Goal: Contribute content: Contribute content

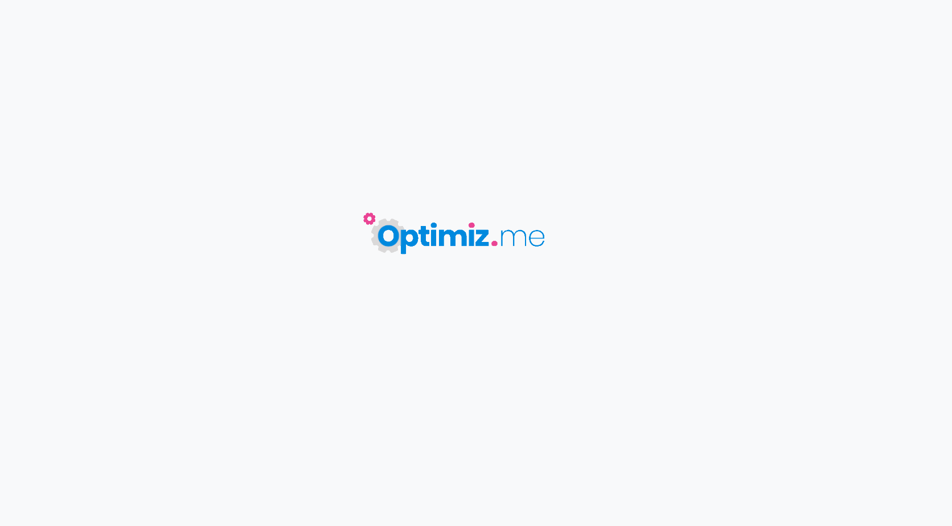
type input "UP // Les avantages fiscaux d'une assurance vie"
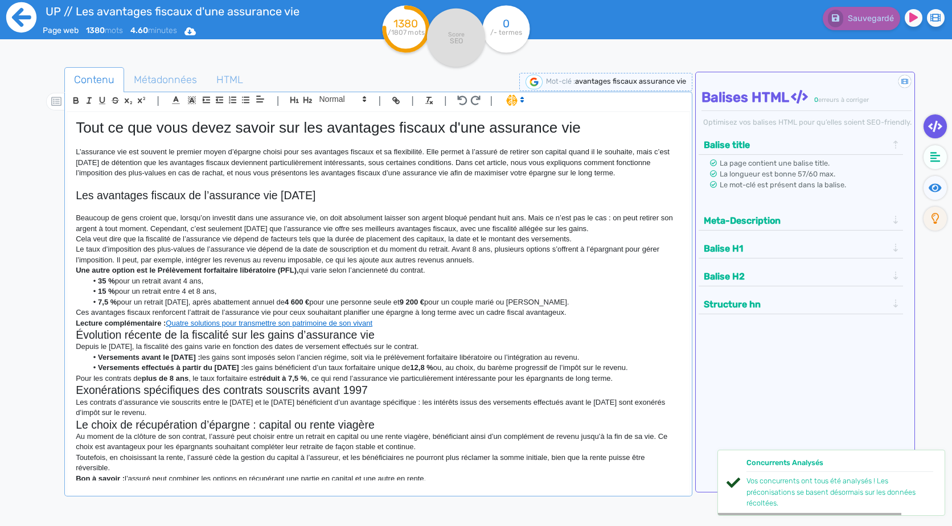
click at [20, 24] on icon at bounding box center [21, 17] width 31 height 31
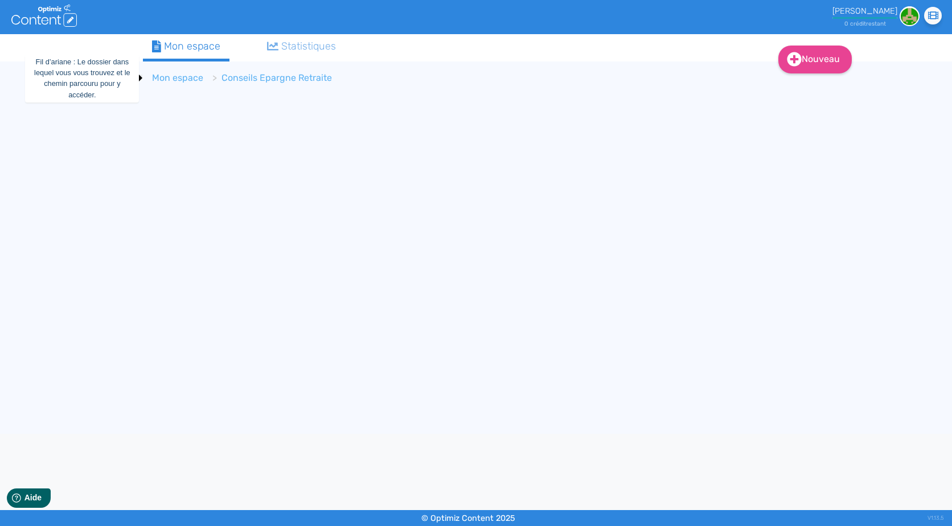
click at [197, 76] on link "Mon espace" at bounding box center [177, 77] width 51 height 11
click at [197, 76] on li "> Mon espace" at bounding box center [181, 78] width 58 height 14
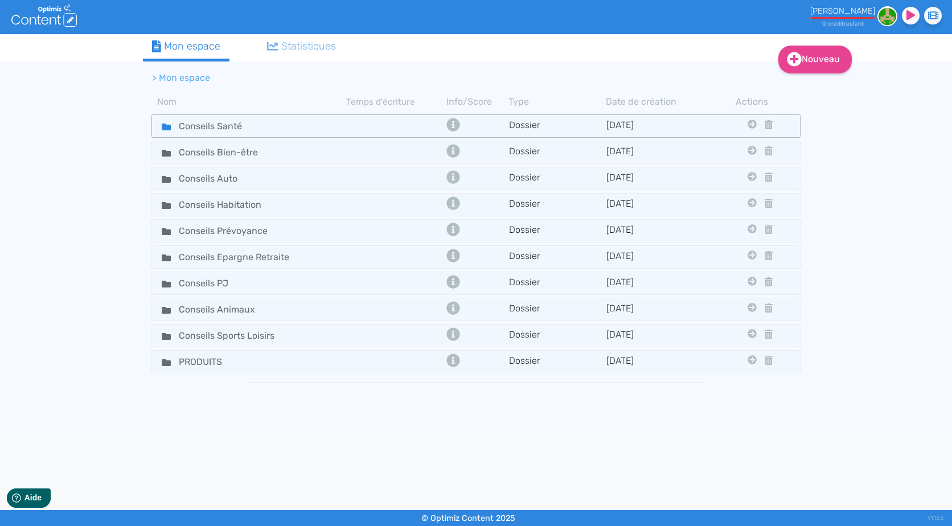
click at [297, 131] on div "Conseils Santé" at bounding box center [249, 126] width 192 height 17
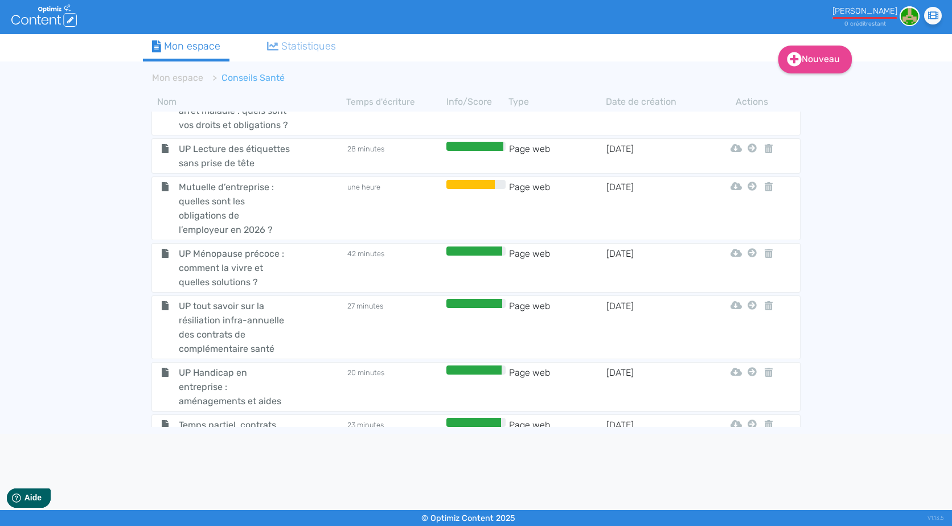
scroll to position [3439, 0]
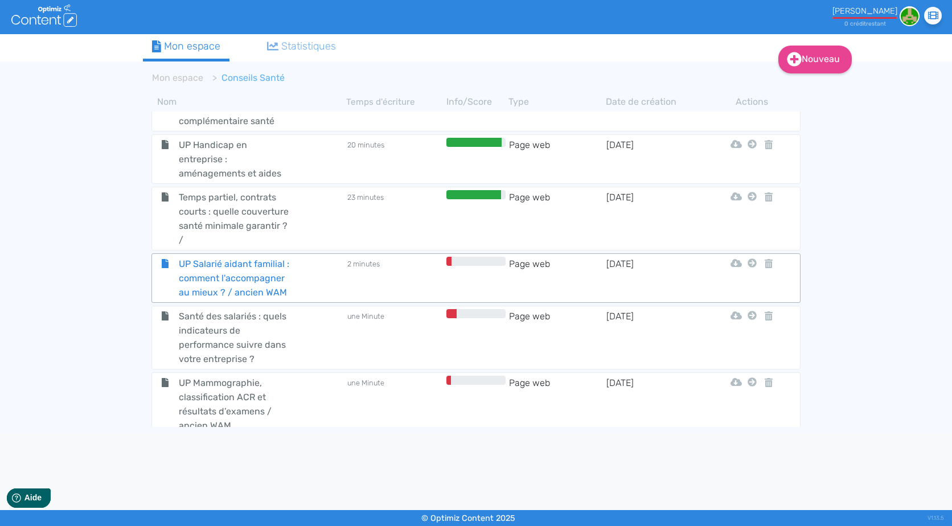
click at [314, 257] on div "UP Salarié aidant familial : comment l'accompagner au mieux ? / ancien WAM" at bounding box center [249, 278] width 192 height 43
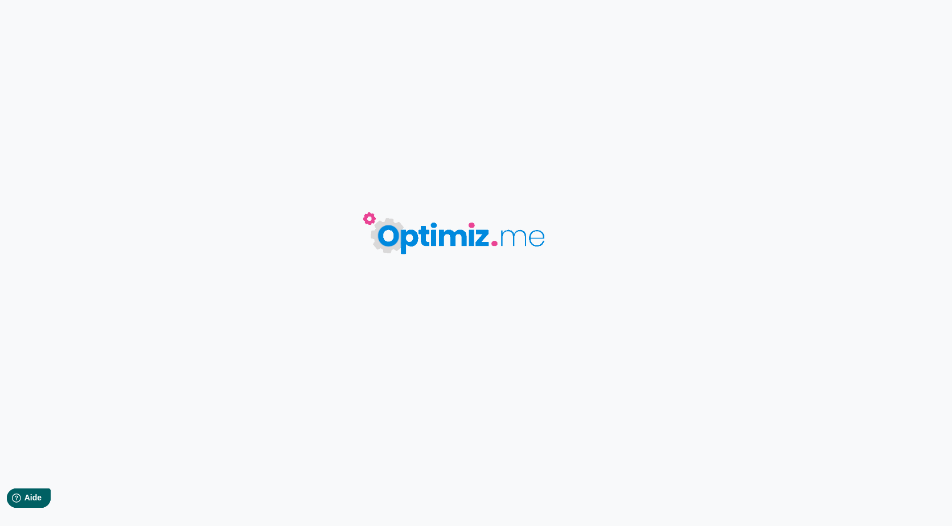
type input "UP Salarié aidant familial : comment l'accompagner au mieux ? / ancien WAM"
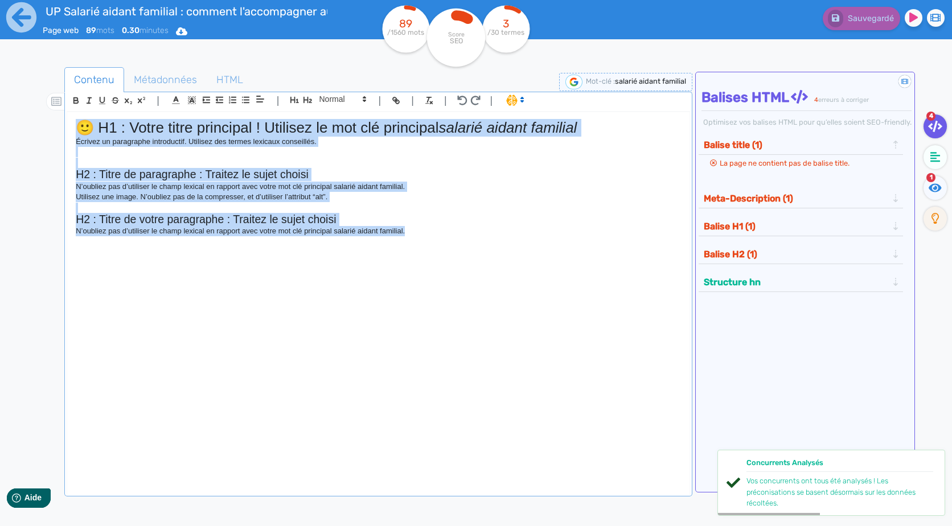
drag, startPoint x: 427, startPoint y: 407, endPoint x: 0, endPoint y: 71, distance: 543.0
click at [0, 71] on html "UP Salarié aidant familial : comment l'accompagner au mieux ? / ancien WAM Page…" at bounding box center [476, 263] width 952 height 526
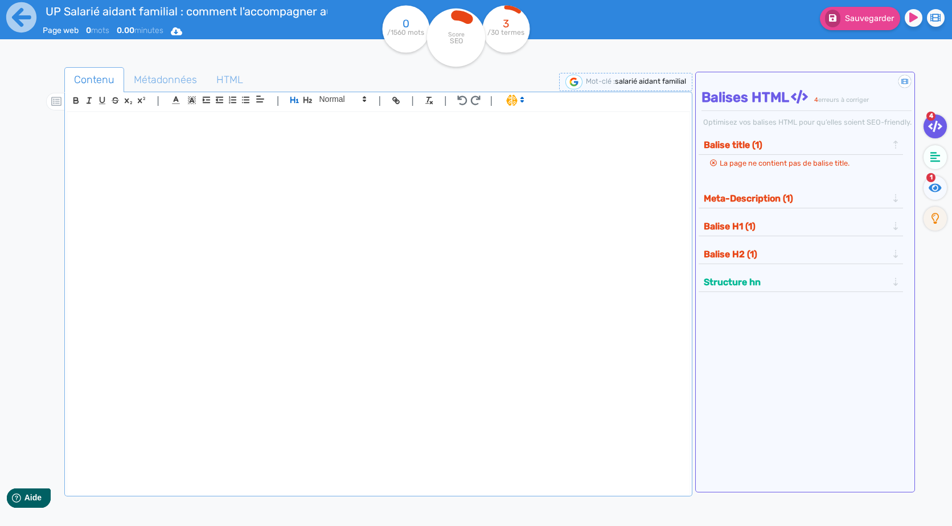
click at [406, 177] on div at bounding box center [378, 296] width 622 height 368
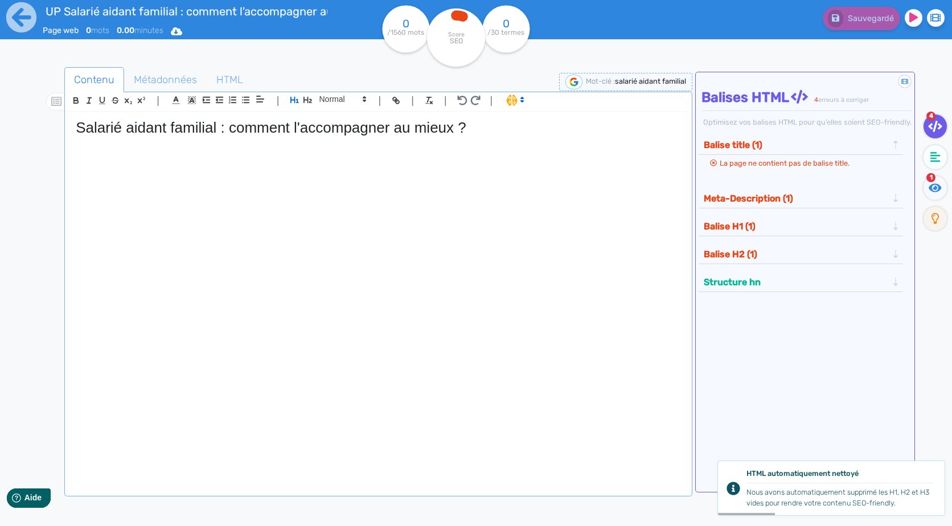
click at [285, 183] on div "Salarié aidant familial : comment l'accompagner au mieux ?" at bounding box center [378, 296] width 622 height 368
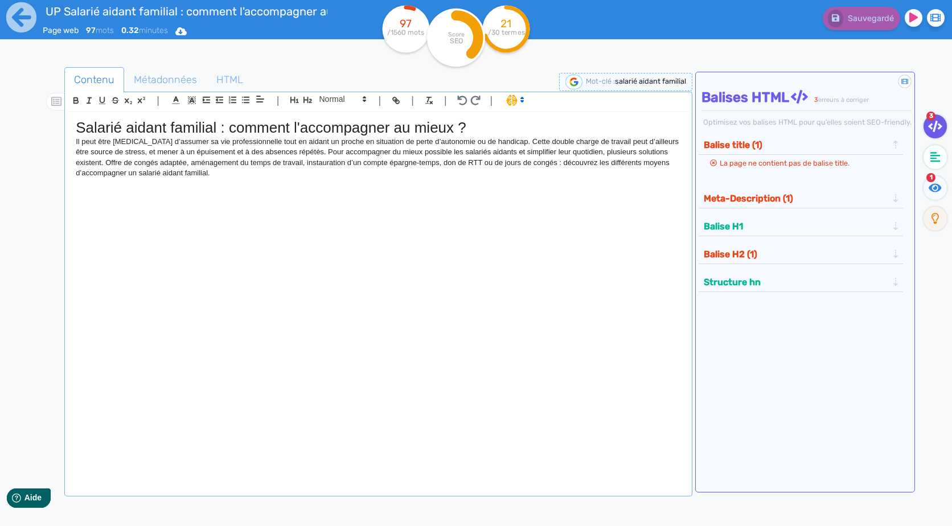
click at [100, 257] on div "Salarié aidant familial : comment l'accompagner au mieux ? Il peut être [MEDICA…" at bounding box center [378, 296] width 622 height 368
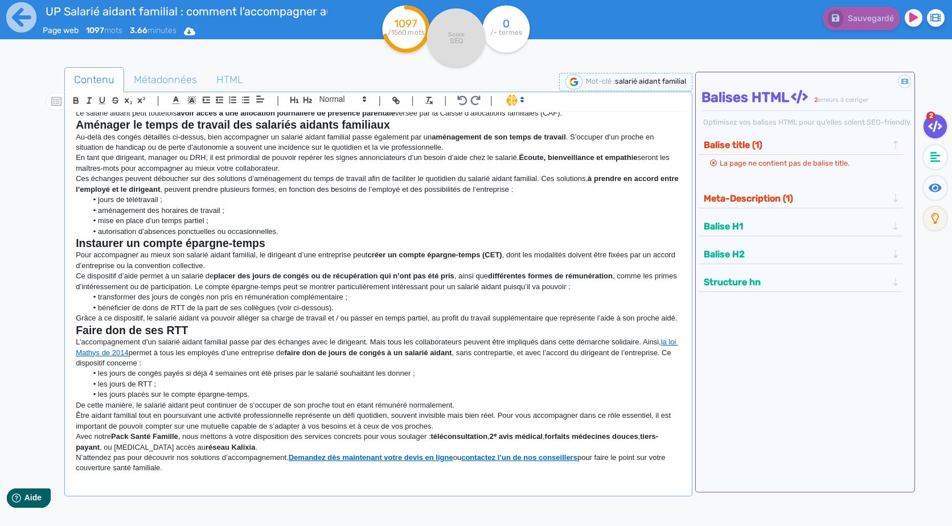
click at [419, 411] on p "De cette manière, le salarié aidant peut continuer de s’occuper de son proche t…" at bounding box center [378, 405] width 605 height 10
click at [470, 428] on p "Être aidant familial tout en poursuivant une activité professionnelle représent…" at bounding box center [378, 421] width 605 height 21
click at [472, 440] on strong "téléconsultation" at bounding box center [459, 436] width 57 height 9
click at [459, 432] on p "Être aidant familial tout en poursuivant une activité professionnelle représent…" at bounding box center [378, 421] width 605 height 21
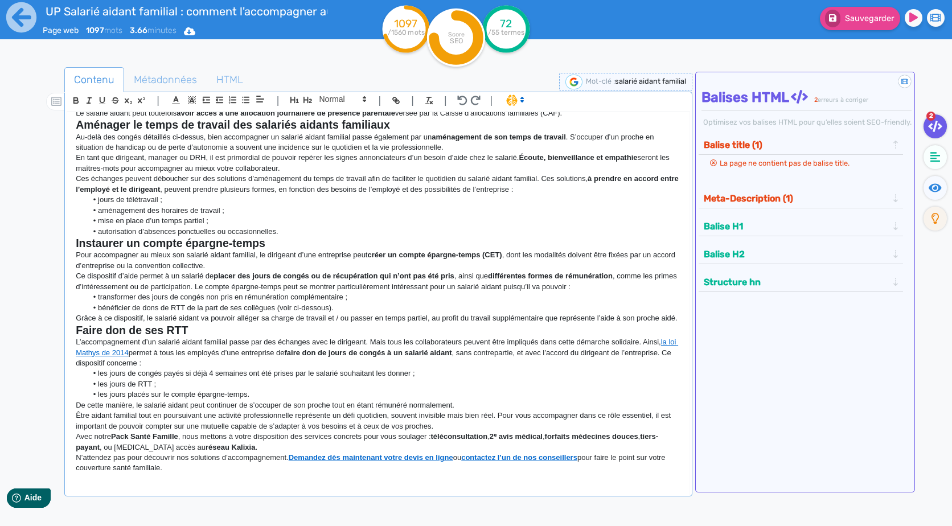
click at [493, 399] on li "les jours placés sur le compte épargne-temps." at bounding box center [384, 395] width 594 height 10
click at [502, 419] on p "Être aidant familial tout en poursuivant une activité professionnelle représent…" at bounding box center [378, 421] width 605 height 21
click at [492, 411] on p "De cette manière, le salarié aidant peut continuer de s’occuper de son proche t…" at bounding box center [378, 405] width 605 height 10
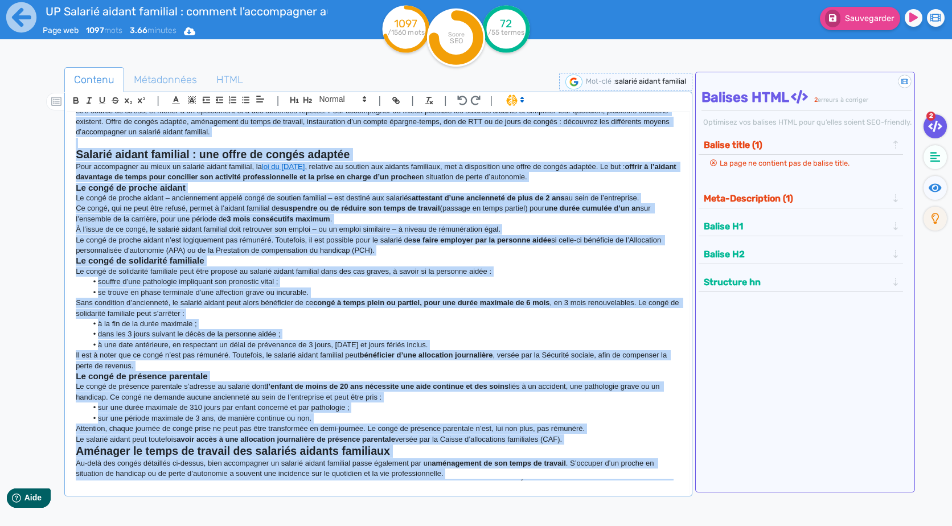
scroll to position [0, 0]
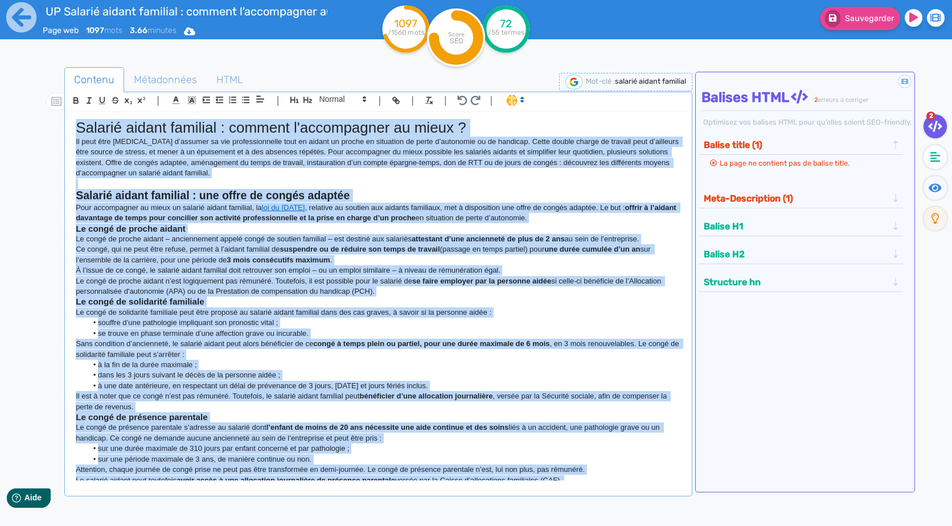
drag, startPoint x: 475, startPoint y: 409, endPoint x: 50, endPoint y: -42, distance: 620.0
click at [50, 0] on html "UP Salarié aidant familial : comment l'accompagner au mieux ? / ancien WAM Page…" at bounding box center [476, 263] width 952 height 526
copy div "Loremip dolors ametcons : adipisc e'seddoeiusmo te incid ? Ut labo etdo magnaal…"
click at [346, 288] on p "Le congé de proche aidant n’est logiquement pas rémunéré. Toutefois, il est pos…" at bounding box center [378, 286] width 605 height 21
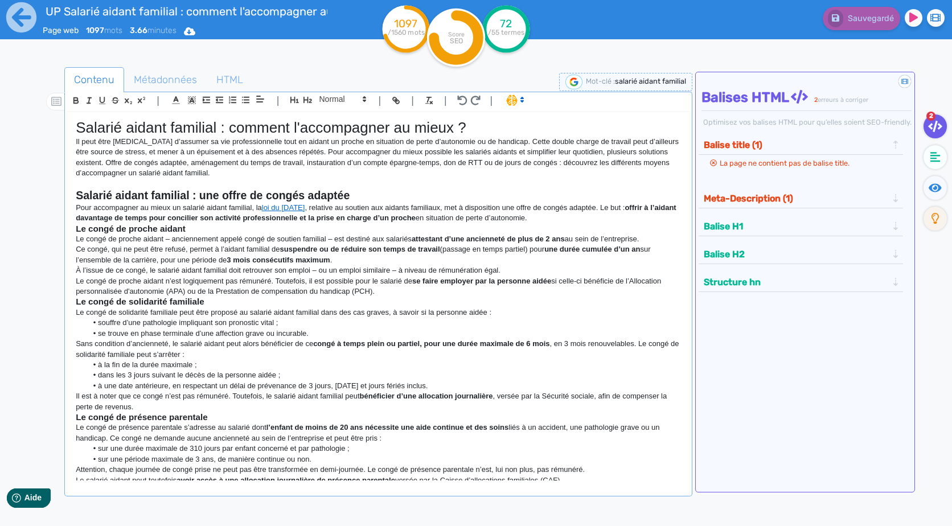
click at [602, 218] on p "Pour accompagner au mieux un salarié aidant familial, la loi du [DATE] , relati…" at bounding box center [378, 213] width 605 height 21
click at [377, 198] on h2 "Salarié aidant familial : une offre de congés adaptée" at bounding box center [378, 195] width 605 height 13
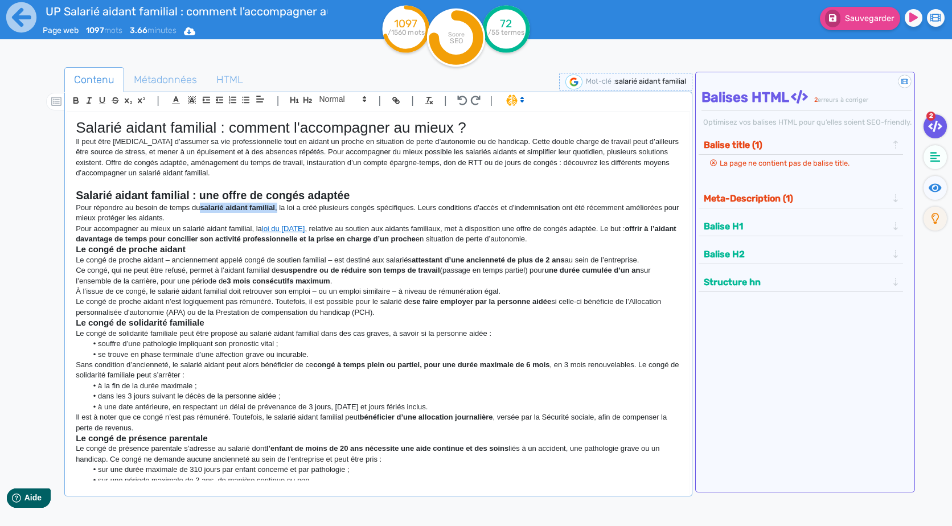
drag, startPoint x: 278, startPoint y: 208, endPoint x: 202, endPoint y: 212, distance: 76.4
click at [202, 212] on p "Pour répondre au besoin de temps du salarié aidant familial , la loi a créé plu…" at bounding box center [378, 213] width 605 height 21
click at [305, 227] on link "loi du [DATE]" at bounding box center [283, 228] width 43 height 9
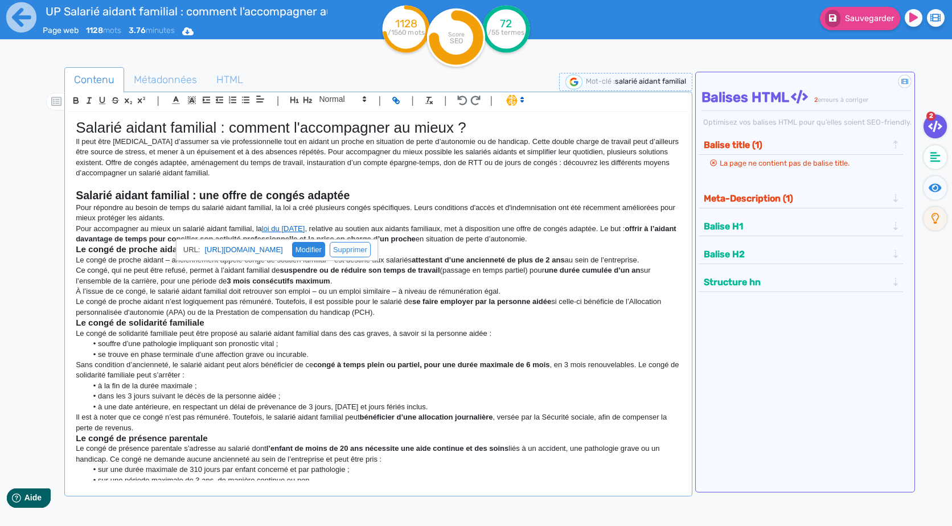
click at [325, 252] on link at bounding box center [304, 249] width 42 height 9
type input "[URL][DOMAIN_NAME]"
click at [241, 217] on p "Pour répondre au besoin de temps du salarié aidant familial, la loi a créé plus…" at bounding box center [378, 213] width 605 height 21
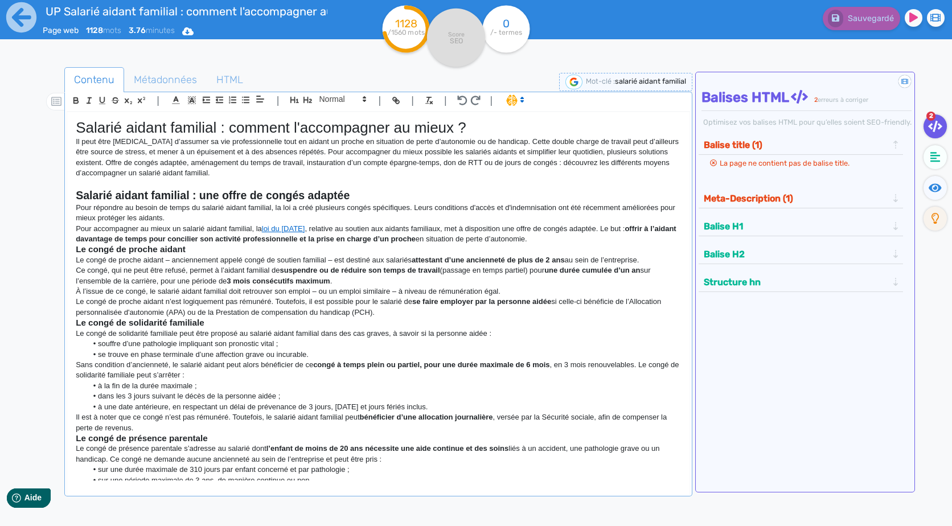
click at [295, 207] on p "Pour répondre au besoin de temps du salarié aidant familial, la loi a créé plus…" at bounding box center [378, 213] width 605 height 21
click at [281, 208] on p "Pour répondre au besoin de temps du salarié aidant familial, la loi a créé plus…" at bounding box center [378, 213] width 605 height 21
drag, startPoint x: 274, startPoint y: 208, endPoint x: 282, endPoint y: 208, distance: 8.5
click at [282, 208] on p "Pour répondre au besoin de temps du salarié aidant familial, la loi a créé plus…" at bounding box center [378, 213] width 605 height 21
click at [301, 206] on p "Pour répondre au besoin de temps du salarié aidant familial, la loi a créé plus…" at bounding box center [378, 213] width 605 height 21
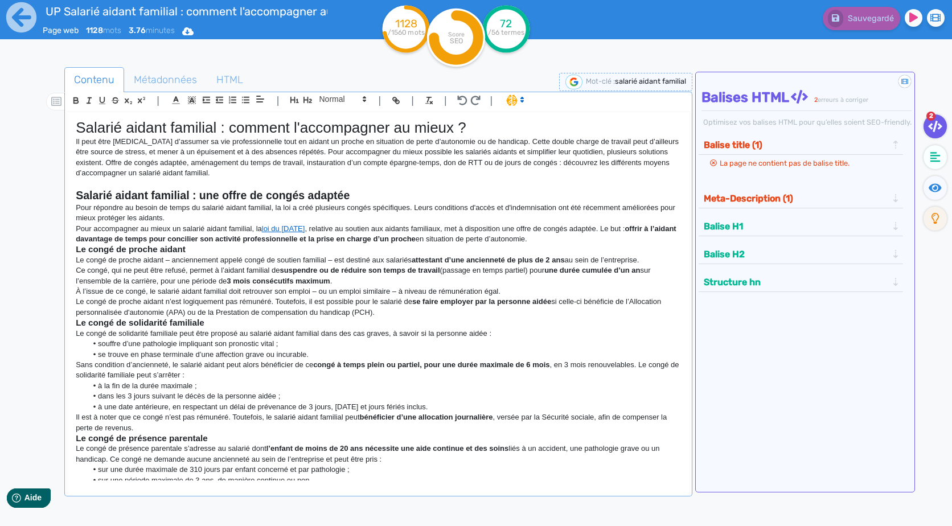
click at [292, 206] on p "Pour répondre au besoin de temps du salarié aidant familial, la loi a créé plus…" at bounding box center [378, 213] width 605 height 21
drag, startPoint x: 284, startPoint y: 207, endPoint x: 344, endPoint y: 211, distance: 60.5
click at [344, 211] on p "Pour répondre au besoin de temps du salarié aidant familial, la loi du [DATE] a…" at bounding box center [378, 213] width 605 height 21
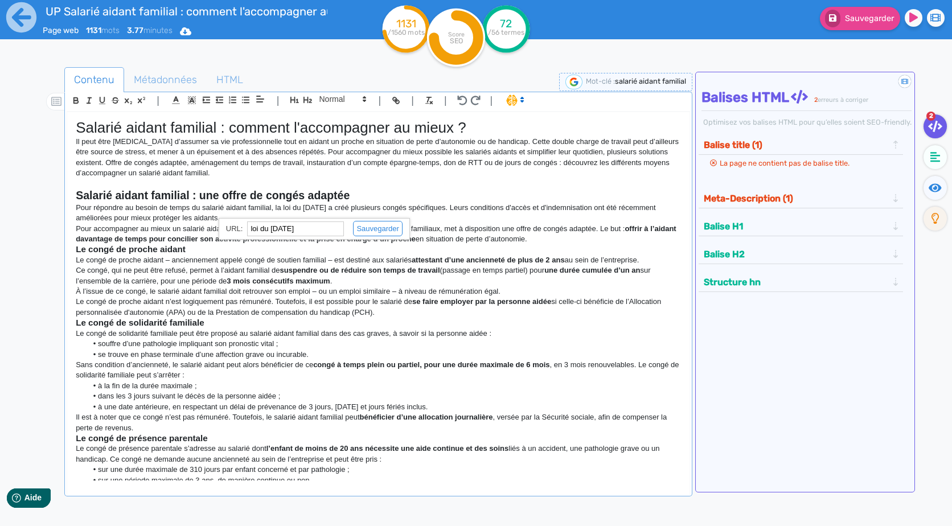
paste input "[URL][DOMAIN_NAME]"
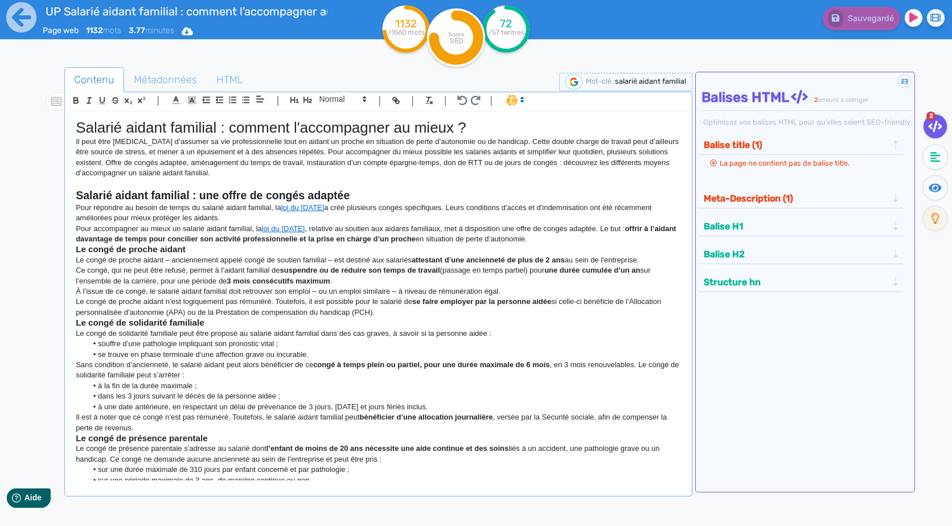
drag, startPoint x: 577, startPoint y: 235, endPoint x: 28, endPoint y: 232, distance: 549.5
click at [28, 232] on div "Contenu Métadonnées HTML | | H3 H4 H5 H6 Normal | | | | Salarié aidant familial…" at bounding box center [489, 327] width 925 height 542
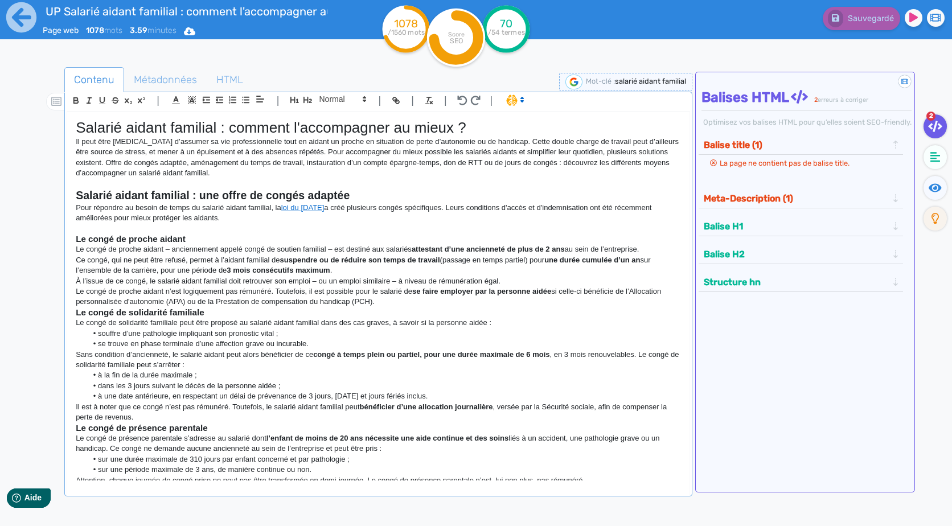
click at [343, 151] on p "Il peut être [MEDICAL_DATA] d’assumer sa vie professionnelle tout en aidant un …" at bounding box center [378, 158] width 605 height 42
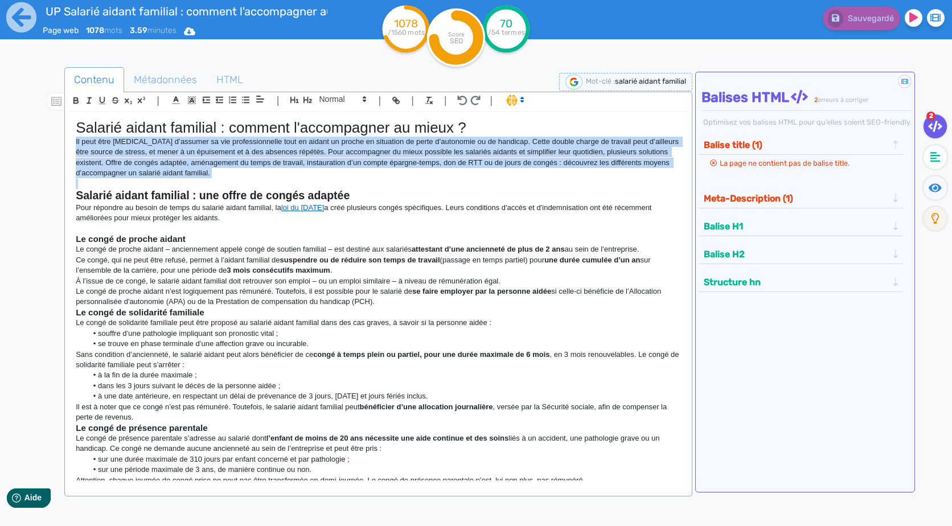
click at [343, 151] on p "Il peut être [MEDICAL_DATA] d’assumer sa vie professionnelle tout en aidant un …" at bounding box center [378, 158] width 605 height 42
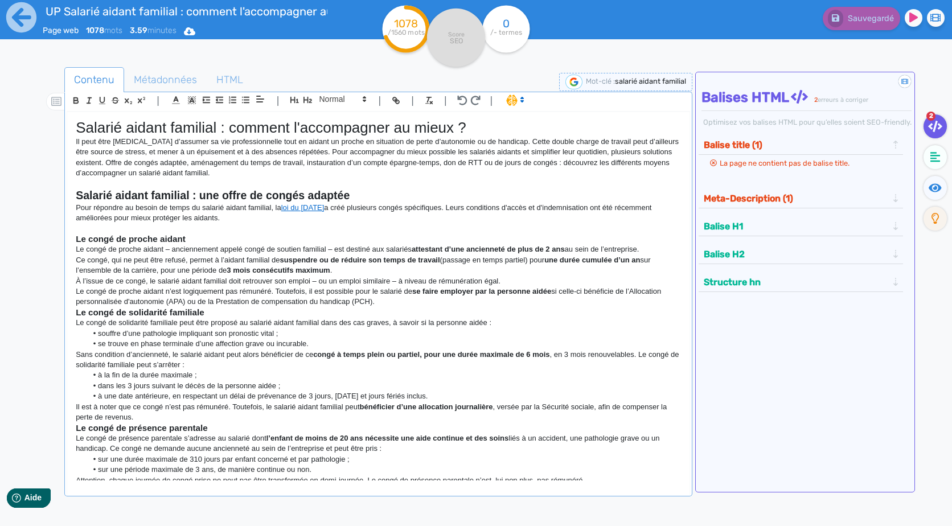
click at [370, 212] on p "Pour répondre au besoin de temps du salarié aidant familial, la loi du [DATE] a…" at bounding box center [378, 213] width 605 height 21
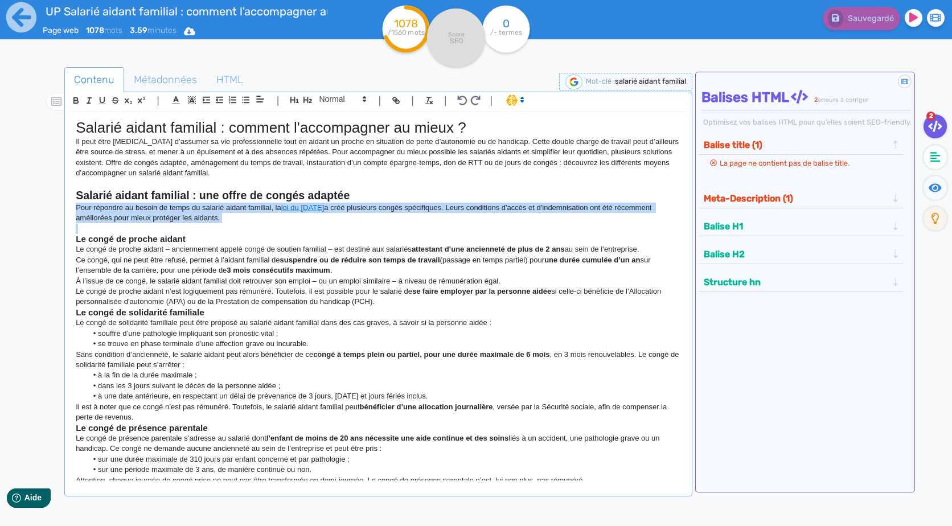
click at [370, 212] on p "Pour répondre au besoin de temps du salarié aidant familial, la loi du [DATE] a…" at bounding box center [378, 213] width 605 height 21
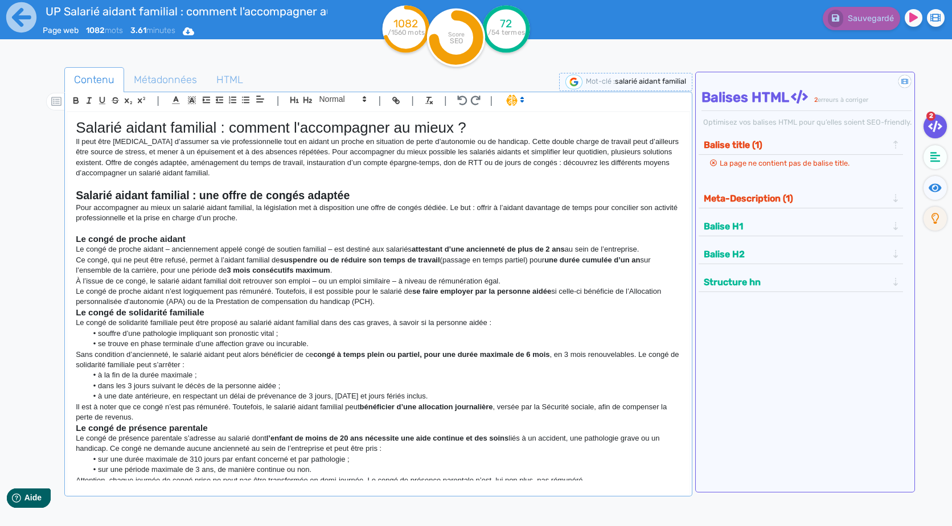
drag, startPoint x: 408, startPoint y: 300, endPoint x: 68, endPoint y: 248, distance: 343.3
click at [68, 248] on div "Salarié aidant familial : comment l'accompagner au mieux ? Il peut être [MEDICA…" at bounding box center [378, 296] width 622 height 368
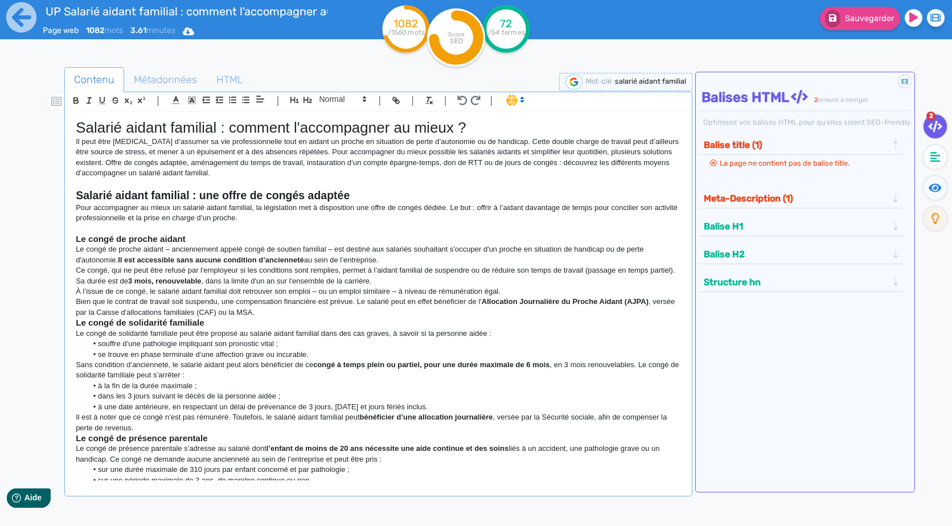
click at [436, 268] on p "Ce congé, qui ne peut être refusé par l'employeur si les conditions sont rempli…" at bounding box center [378, 275] width 605 height 21
click at [409, 257] on p "Le congé de proche aidant – anciennement appelé congé de soutien familial – est…" at bounding box center [378, 254] width 605 height 21
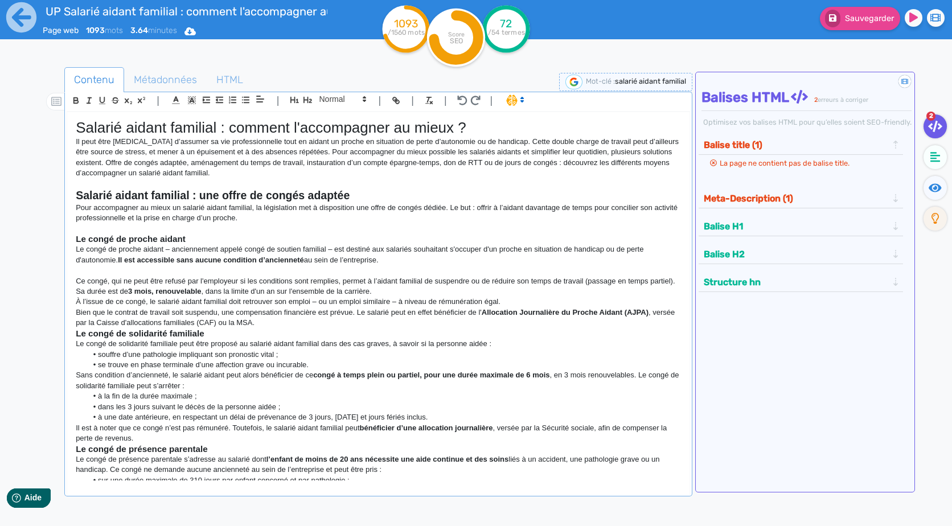
click at [415, 293] on p "Ce congé, qui ne peut être refusé par l'employeur si les conditions sont rempli…" at bounding box center [378, 286] width 605 height 21
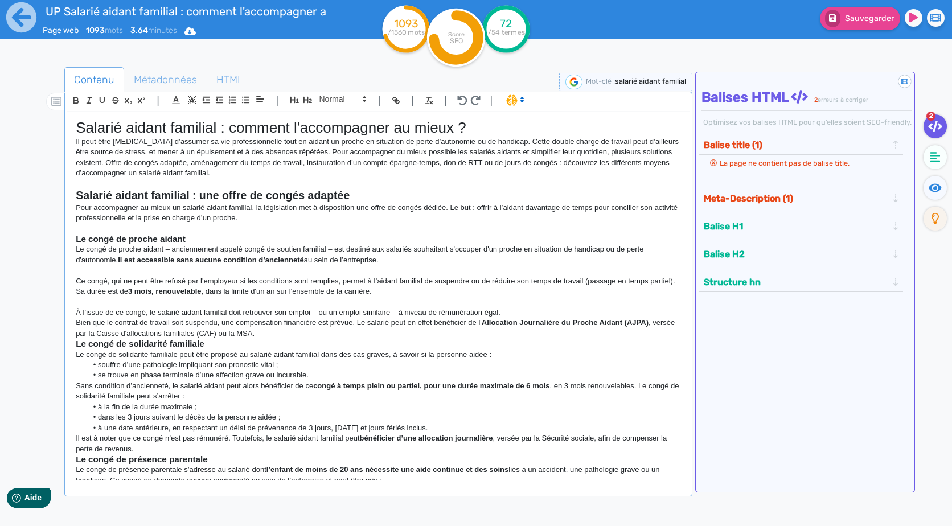
click at [653, 325] on p "Bien que le contrat de travail soit suspendu, une compensation financière est p…" at bounding box center [378, 328] width 605 height 21
click at [497, 340] on h3 "Le congé de solidarité familiale" at bounding box center [378, 344] width 605 height 10
click at [467, 340] on h3 "Le congé de solidarité familiale" at bounding box center [378, 344] width 605 height 10
click at [361, 332] on p "Bien que le contrat de travail soit suspendu, une compensation financière est p…" at bounding box center [378, 328] width 605 height 21
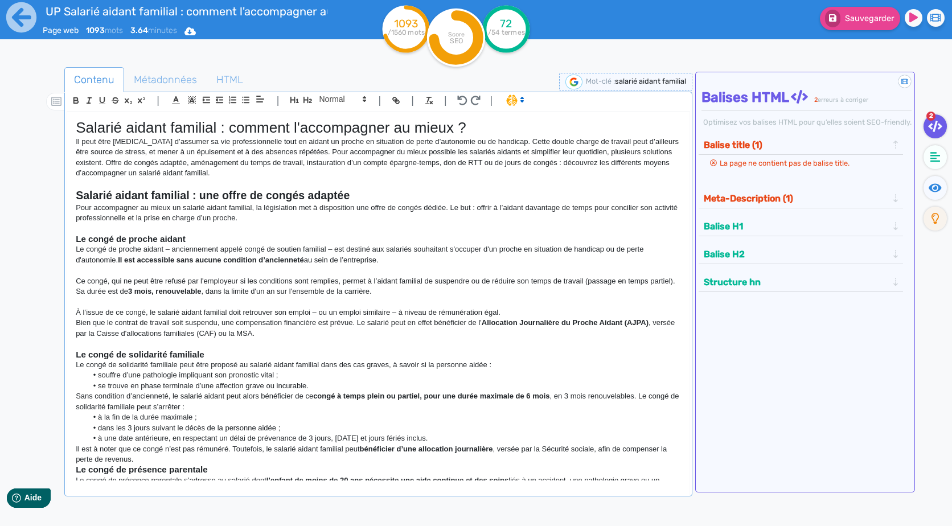
click at [349, 343] on p at bounding box center [378, 344] width 605 height 10
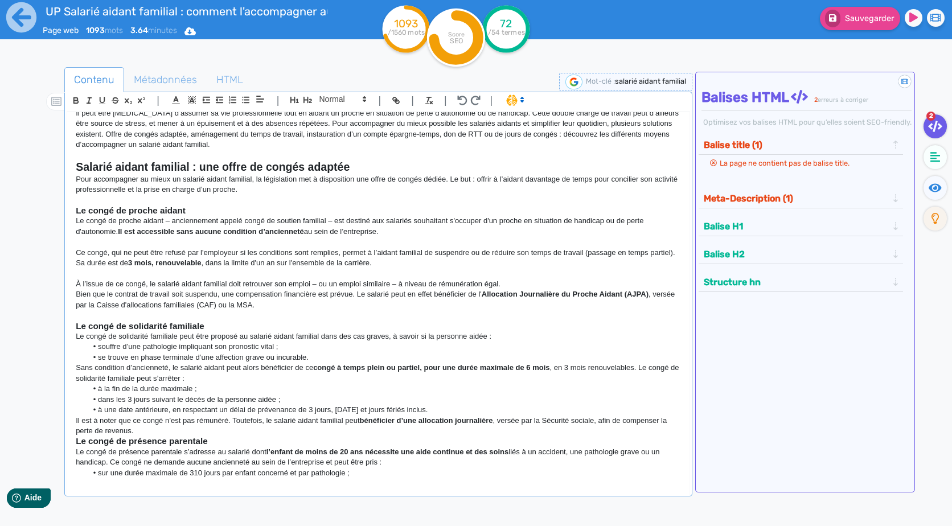
scroll to position [171, 0]
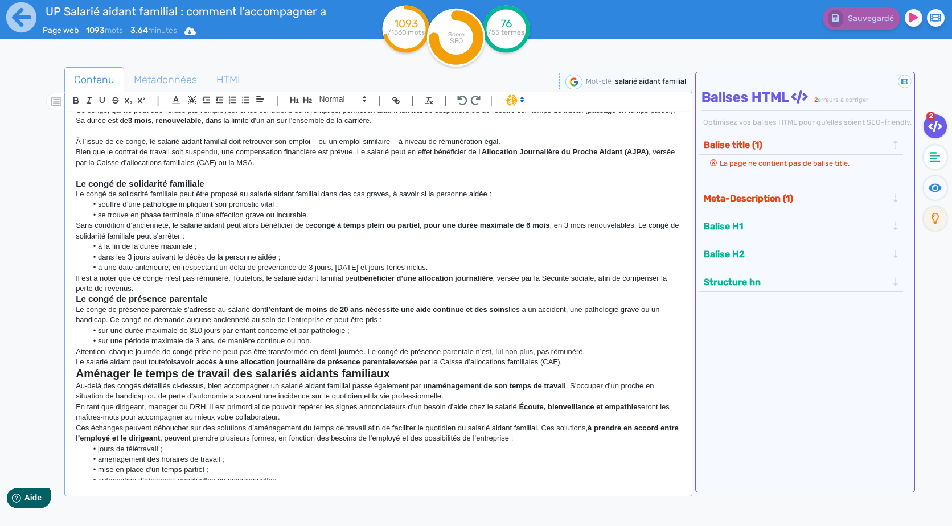
click at [134, 282] on p "Il est à noter que ce congé n’est pas rémunéré. Toutefois, le salarié aidant fa…" at bounding box center [378, 283] width 605 height 21
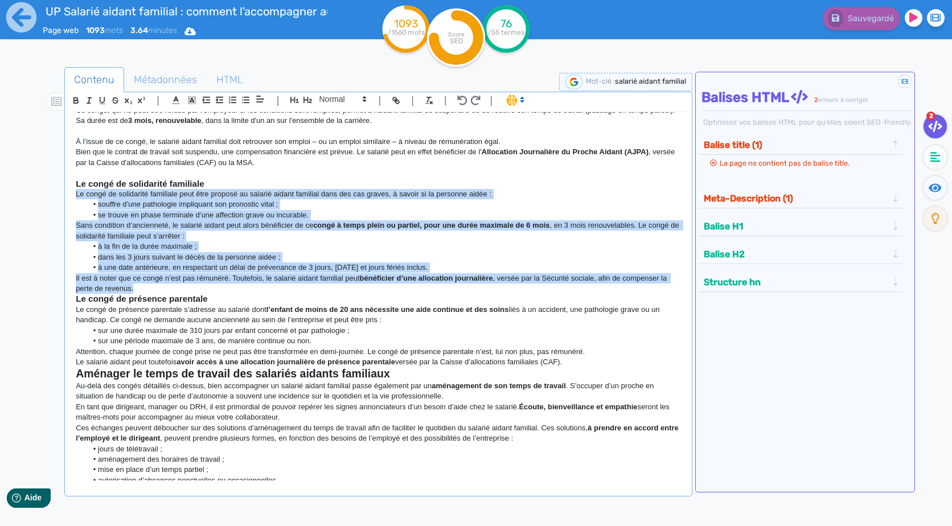
drag, startPoint x: 145, startPoint y: 287, endPoint x: 54, endPoint y: 197, distance: 128.5
click at [54, 197] on div "Contenu Métadonnées HTML | | H3 H4 H5 H6 Normal | | | | Salarié aidant familial…" at bounding box center [492, 331] width 919 height 534
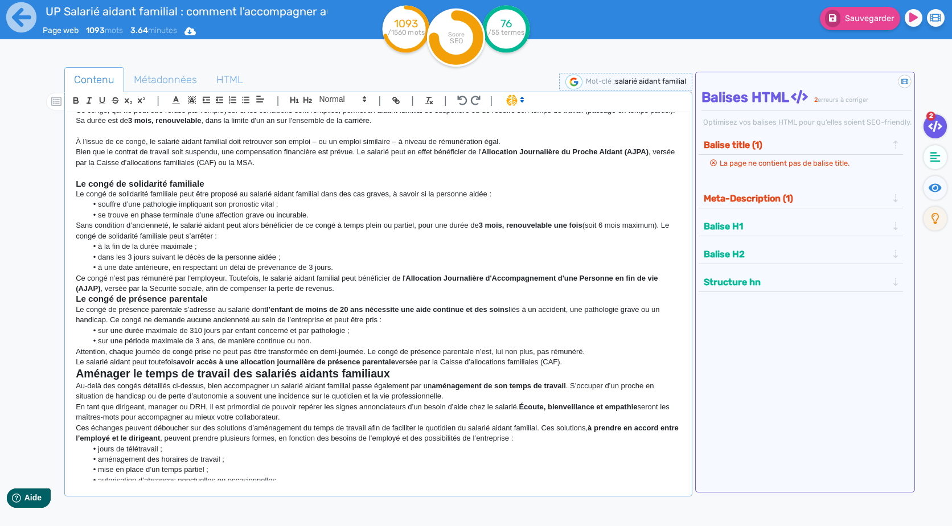
click at [383, 296] on h3 "Le congé de présence parentale" at bounding box center [378, 299] width 605 height 10
click at [368, 290] on p "Ce congé n’est pas rémunéré par l'employeur. Toutefois, le salarié aidant famil…" at bounding box center [378, 283] width 605 height 21
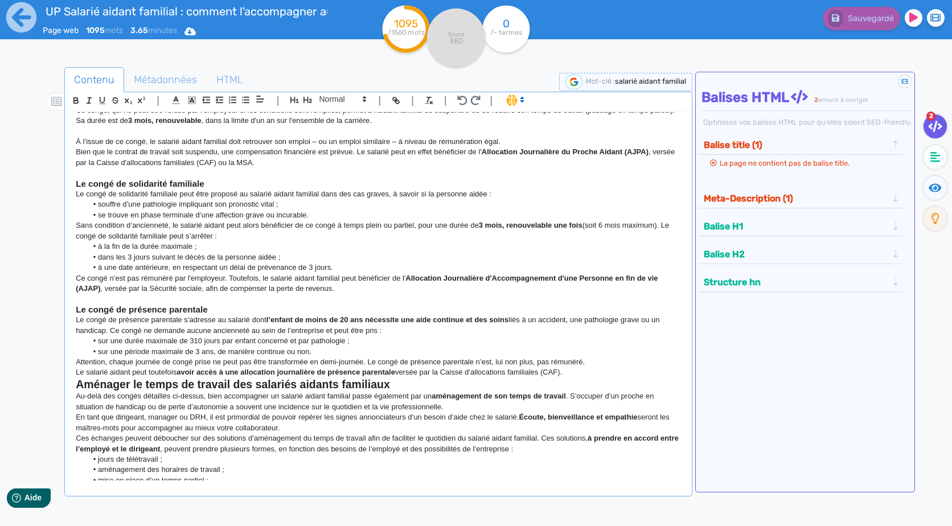
click at [212, 364] on p "Attention, chaque journée de congé prise ne peut pas être transformée en demi-j…" at bounding box center [378, 362] width 605 height 10
drag, startPoint x: 622, startPoint y: 374, endPoint x: 70, endPoint y: 323, distance: 554.1
click at [70, 323] on div "Salarié aidant familial : comment l'accompagner au mieux ? Il peut être diffici…" at bounding box center [378, 296] width 622 height 368
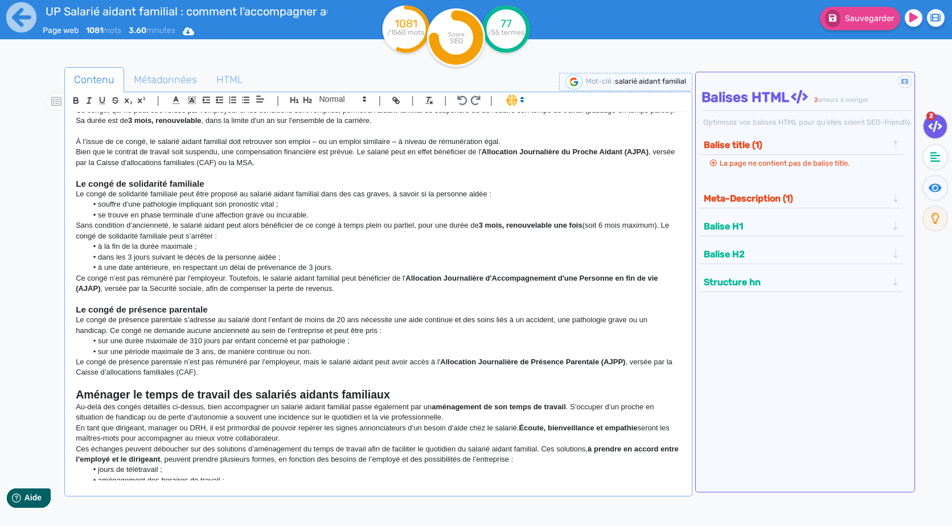
scroll to position [342, 0]
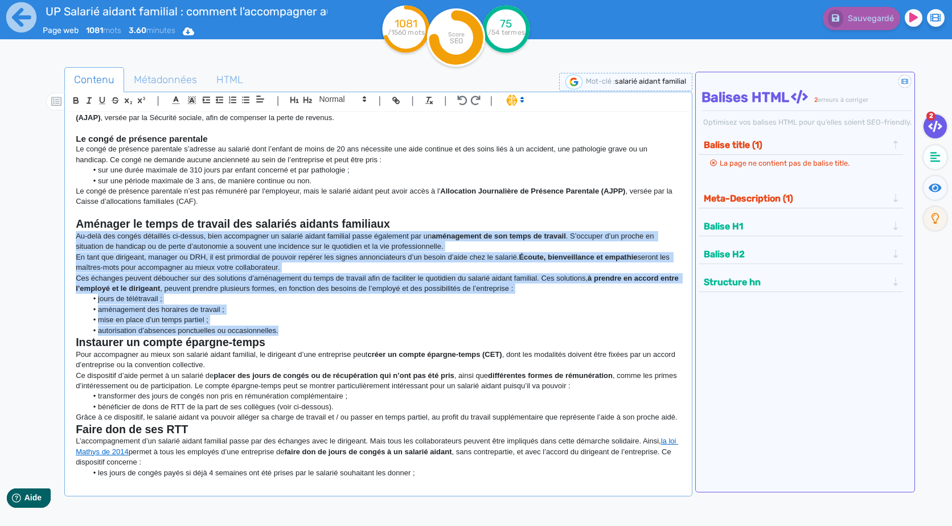
drag, startPoint x: 287, startPoint y: 332, endPoint x: 60, endPoint y: 240, distance: 245.0
click at [60, 240] on div "Contenu Métadonnées HTML | | H3 H4 H5 H6 Normal | | | | Salarié aidant familial…" at bounding box center [492, 331] width 919 height 534
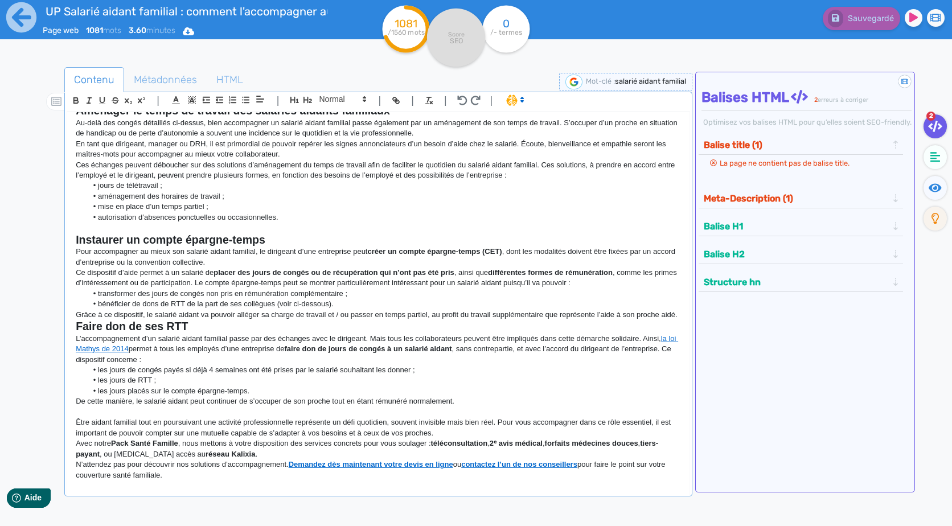
scroll to position [456, 0]
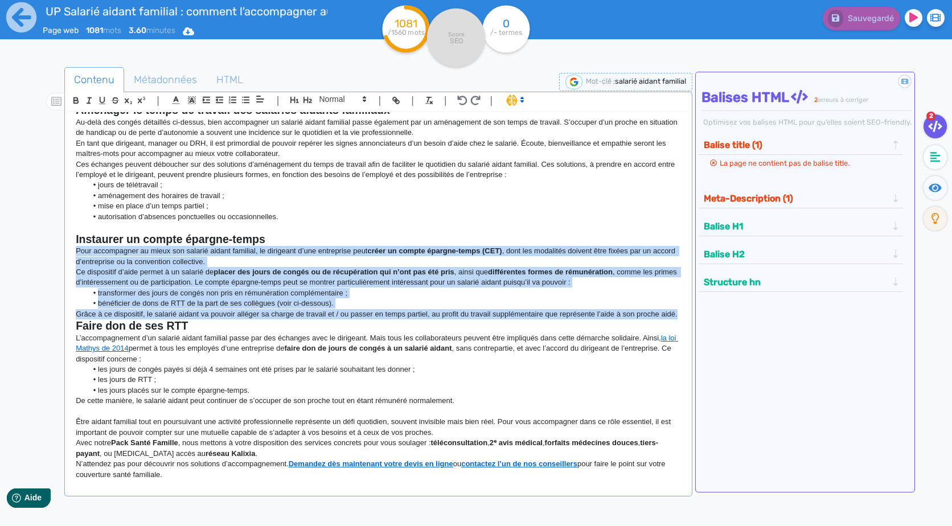
drag, startPoint x: 118, startPoint y: 324, endPoint x: 55, endPoint y: 251, distance: 96.5
click at [55, 251] on div "Contenu Métadonnées HTML | | H3 H4 H5 H6 Normal | | | | Salarié aidant familial…" at bounding box center [492, 331] width 919 height 534
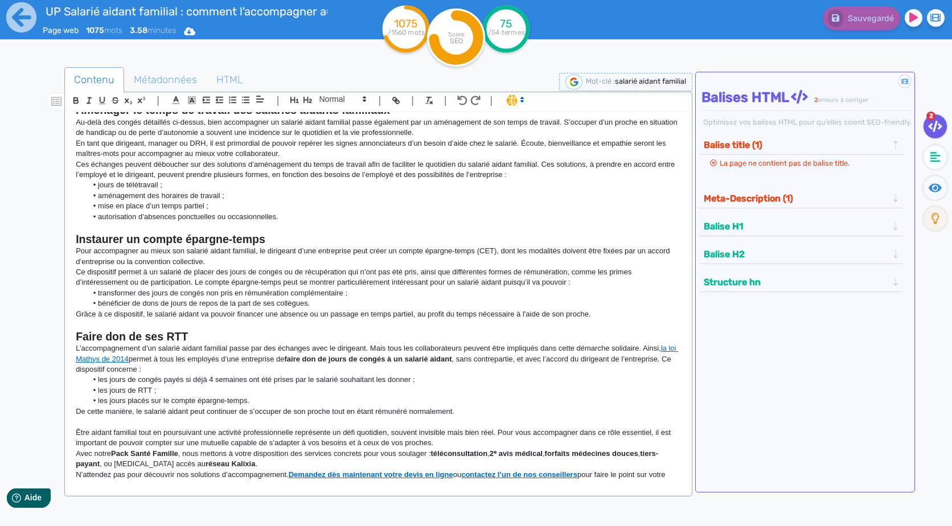
click at [216, 335] on h2 "Faire don de ses RTT" at bounding box center [378, 336] width 605 height 13
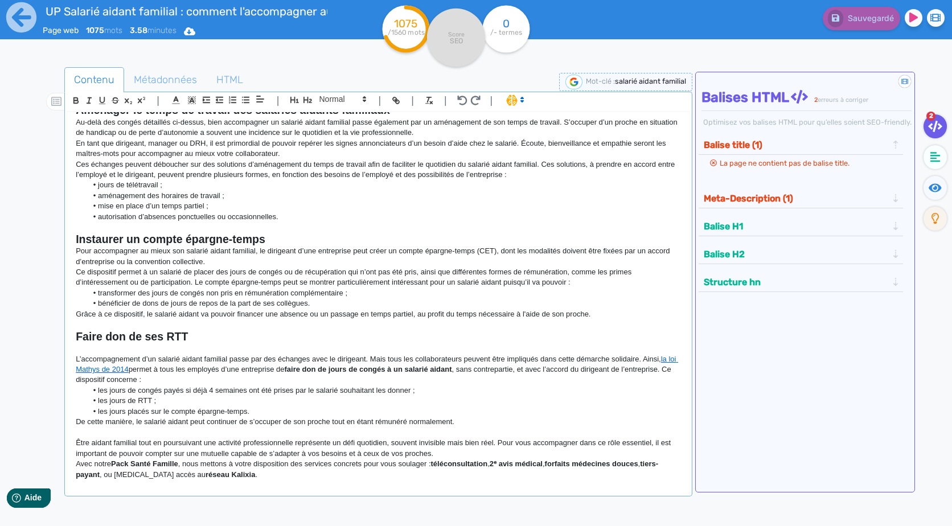
click at [230, 352] on p at bounding box center [378, 348] width 605 height 10
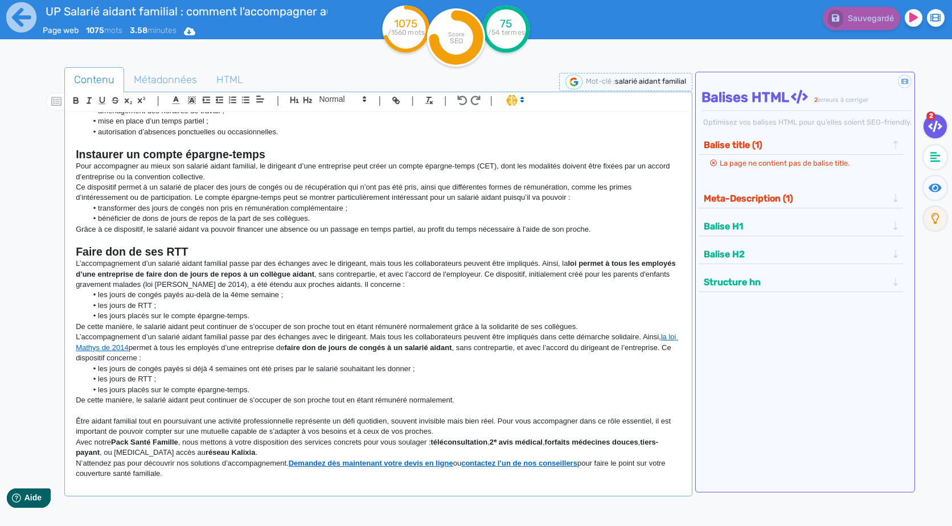
scroll to position [546, 0]
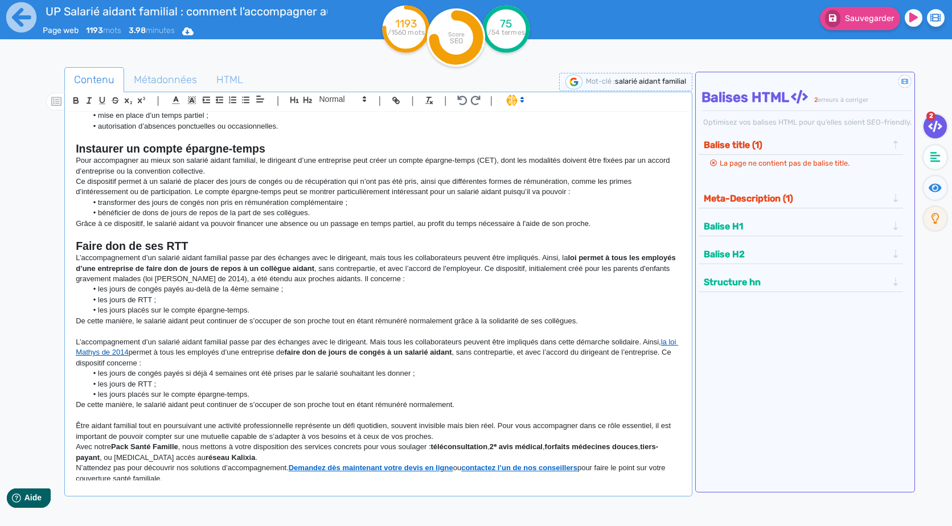
click at [121, 353] on link "la loi Mathys de 2014" at bounding box center [377, 347] width 603 height 19
click at [404, 378] on link at bounding box center [383, 373] width 42 height 9
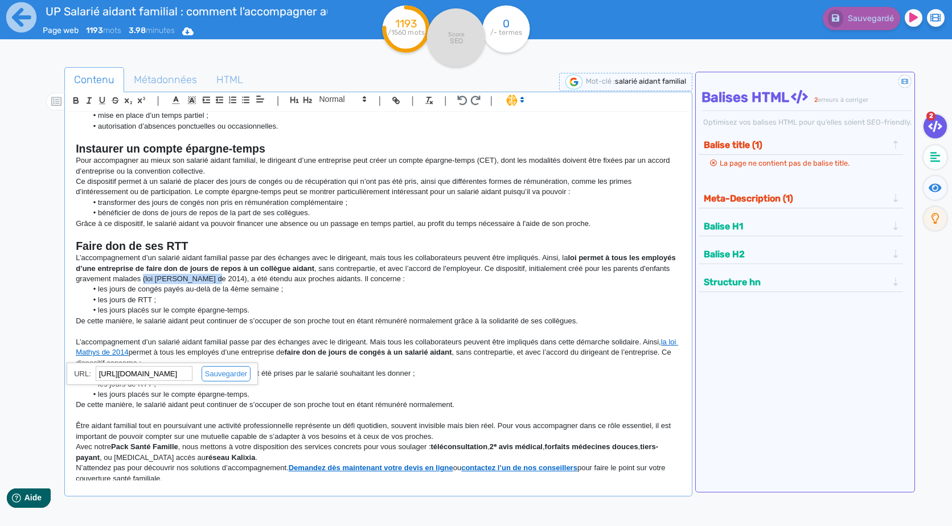
drag, startPoint x: 203, startPoint y: 279, endPoint x: 269, endPoint y: 279, distance: 66.1
click at [269, 279] on p "L’accompagnement d’un salarié aidant familial passe par des échanges avec le di…" at bounding box center [378, 268] width 605 height 31
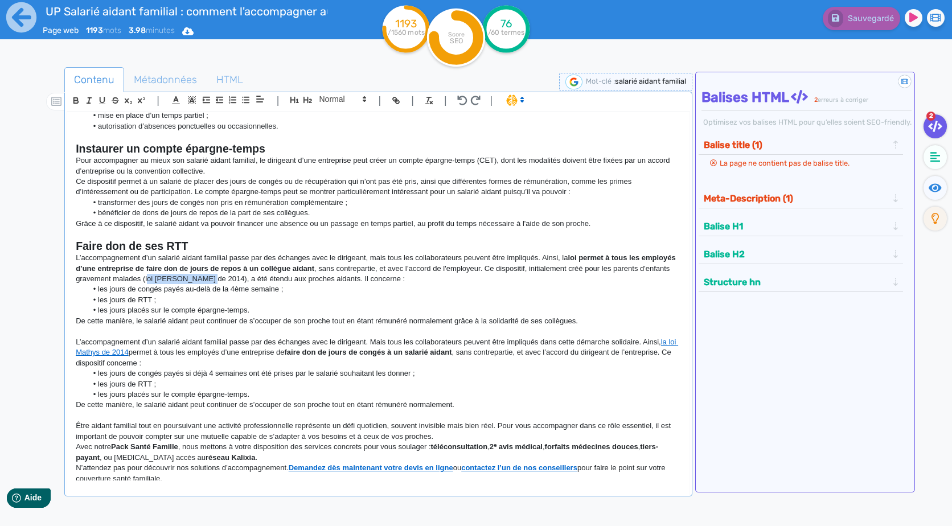
drag, startPoint x: 266, startPoint y: 279, endPoint x: 205, endPoint y: 280, distance: 60.9
click at [205, 280] on p "L’accompagnement d’un salarié aidant familial passe par des échanges avec le di…" at bounding box center [378, 268] width 605 height 31
click at [204, 280] on p "L’accompagnement d’un salarié aidant familial passe par des échanges avec le di…" at bounding box center [378, 268] width 605 height 31
drag, startPoint x: 206, startPoint y: 278, endPoint x: 269, endPoint y: 281, distance: 62.7
click at [269, 281] on p "L’accompagnement d’un salarié aidant familial passe par des échanges avec le di…" at bounding box center [378, 268] width 605 height 31
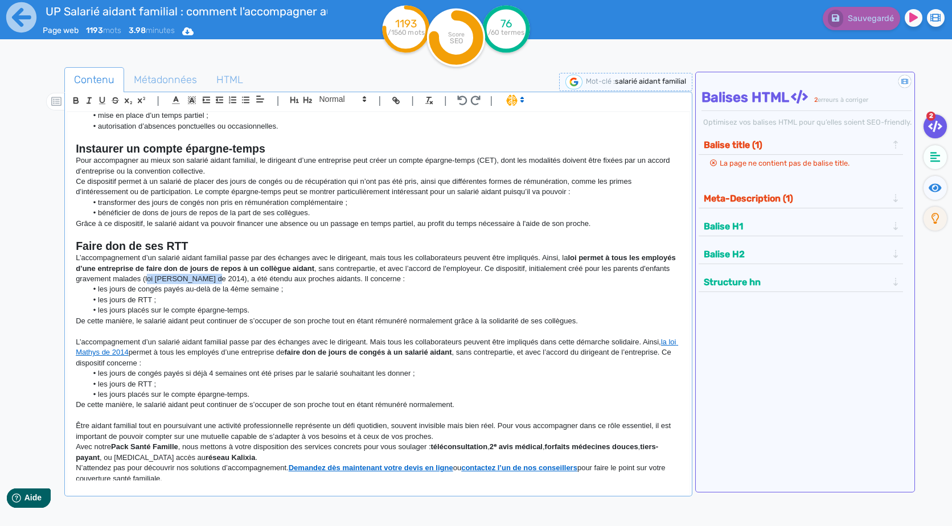
click at [269, 282] on p "L’accompagnement d’un salarié aidant familial passe par des échanges avec le di…" at bounding box center [378, 268] width 605 height 31
drag, startPoint x: 267, startPoint y: 280, endPoint x: 204, endPoint y: 276, distance: 63.3
click at [204, 276] on p "L’accompagnement d’un salarié aidant familial passe par des échanges avec le di…" at bounding box center [378, 268] width 605 height 31
paste input "[URL][DOMAIN_NAME]"
type input "[URL][DOMAIN_NAME]"
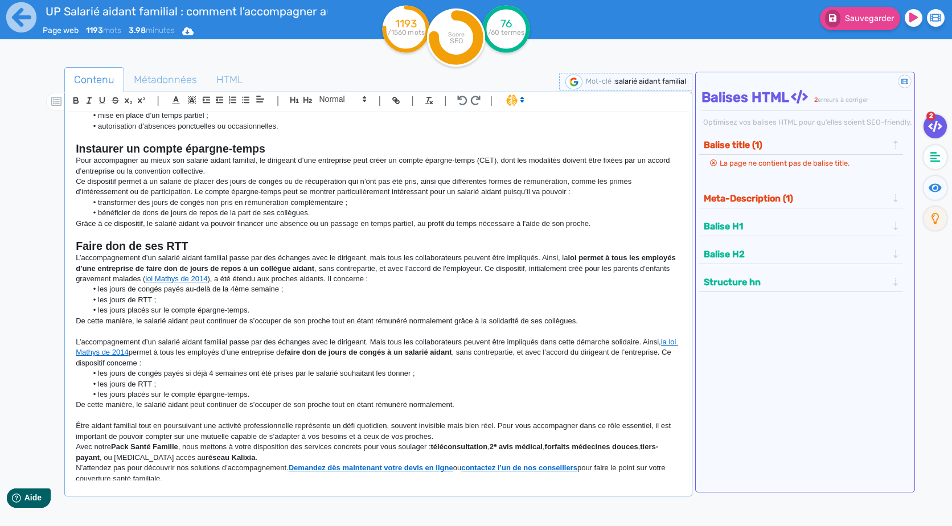
click at [247, 317] on p "De cette manière, le salarié aidant peut continuer de s’occuper de son proche t…" at bounding box center [378, 321] width 605 height 10
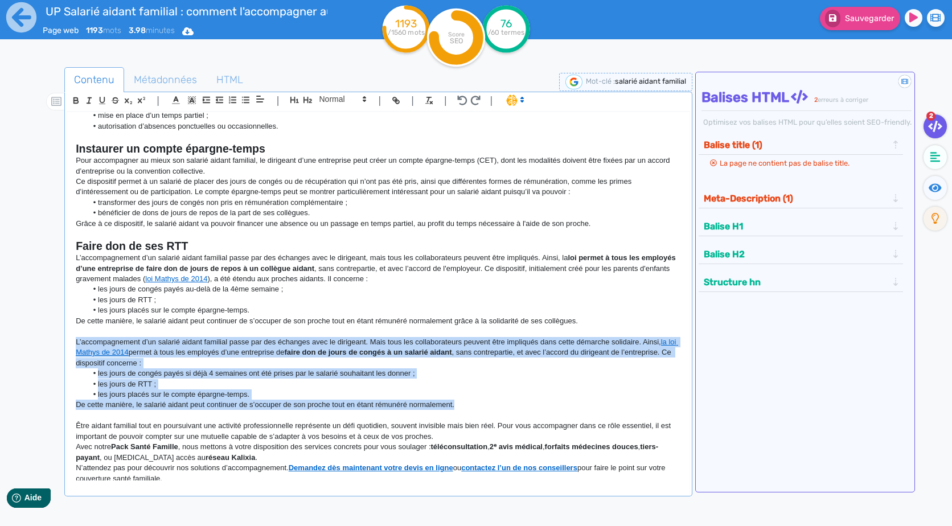
drag, startPoint x: 492, startPoint y: 404, endPoint x: 39, endPoint y: 343, distance: 456.8
click at [39, 343] on div "Contenu Métadonnées HTML | | H3 H4 H5 H6 Normal | | | | Salarié aidant familial…" at bounding box center [492, 331] width 919 height 534
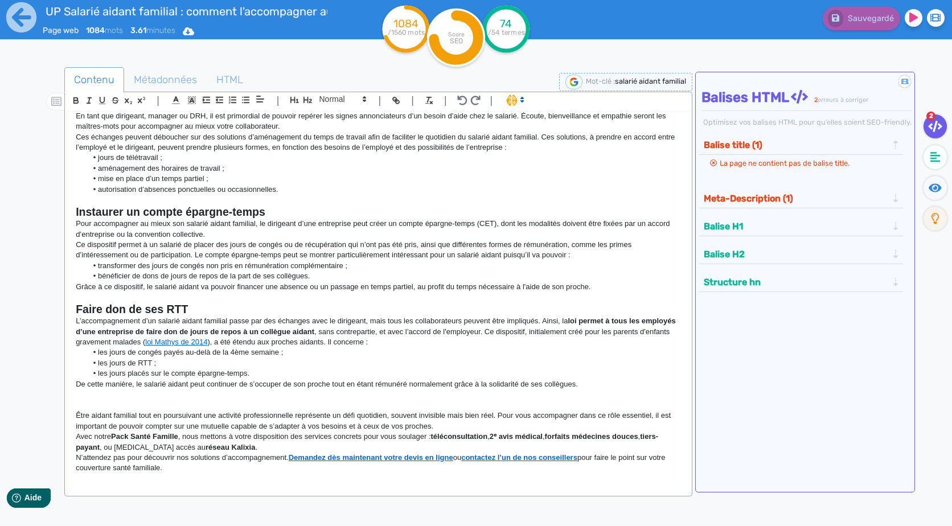
scroll to position [426, 0]
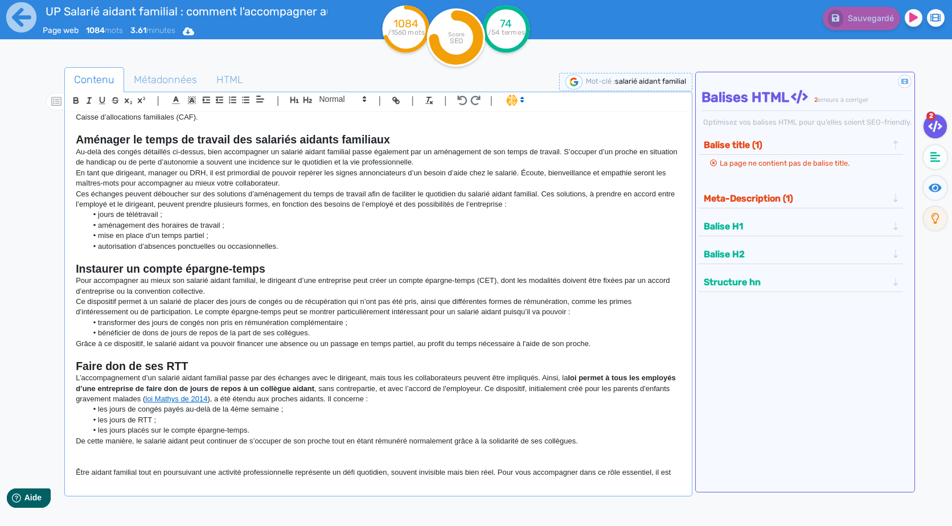
click at [306, 186] on p "En tant que dirigeant, manager ou DRH, il est primordial de pouvoir repérer les…" at bounding box center [378, 178] width 605 height 21
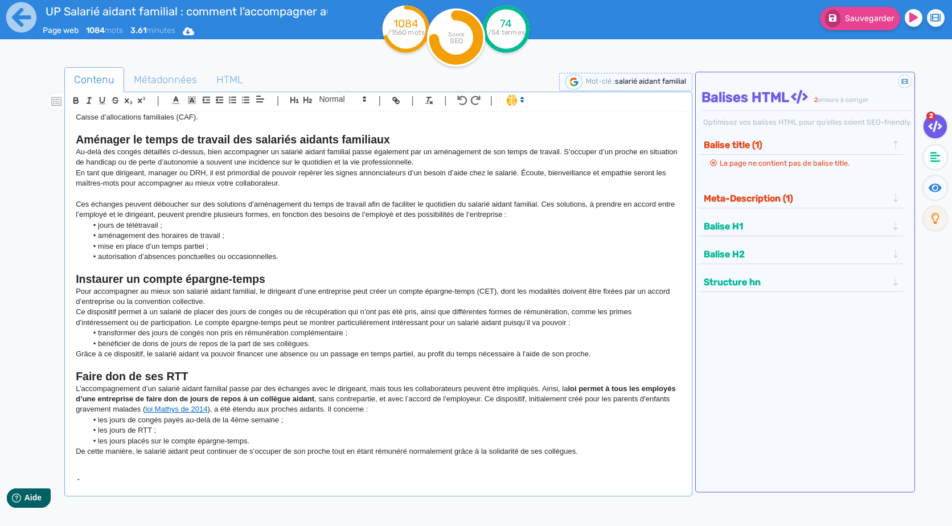
click at [339, 260] on li "autorisation d’absences ponctuelles ou occasionnelles." at bounding box center [384, 257] width 594 height 10
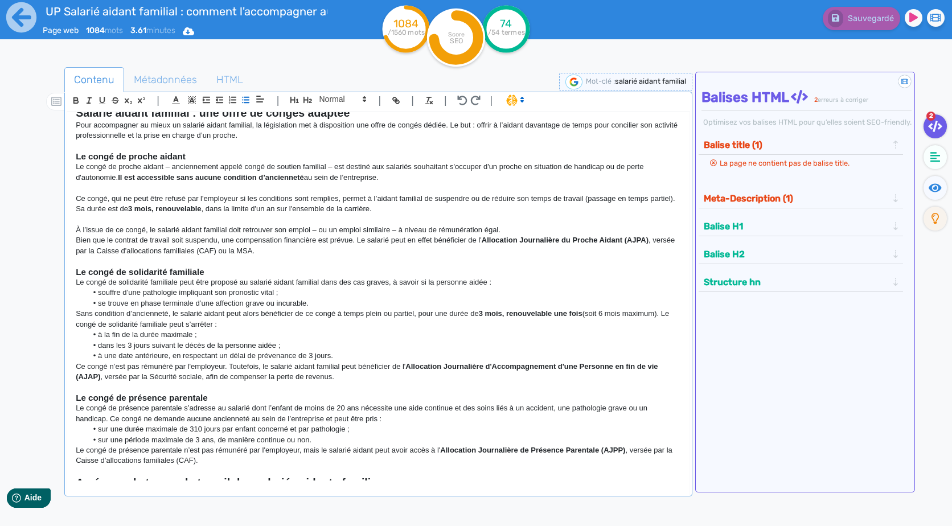
scroll to position [0, 0]
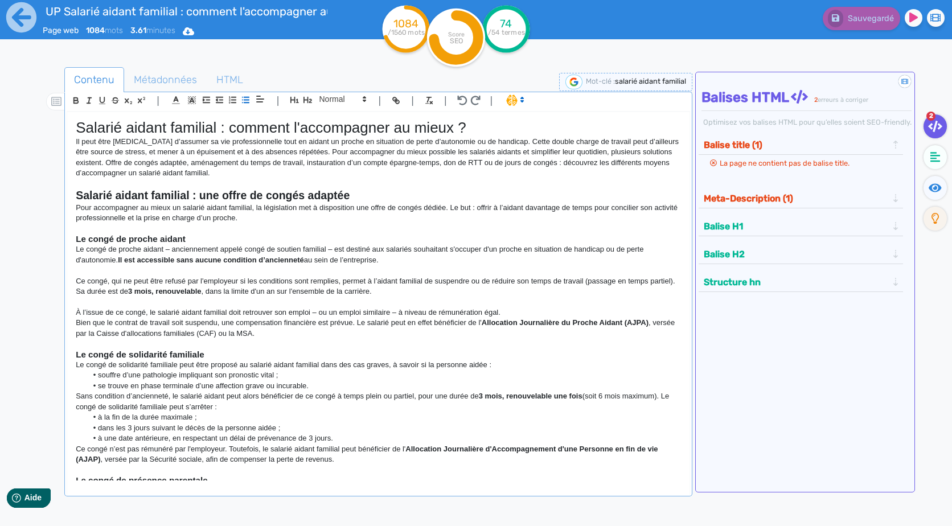
click at [305, 335] on p "Bien que le contrat de travail soit suspendu, une compensation financière est p…" at bounding box center [378, 328] width 605 height 21
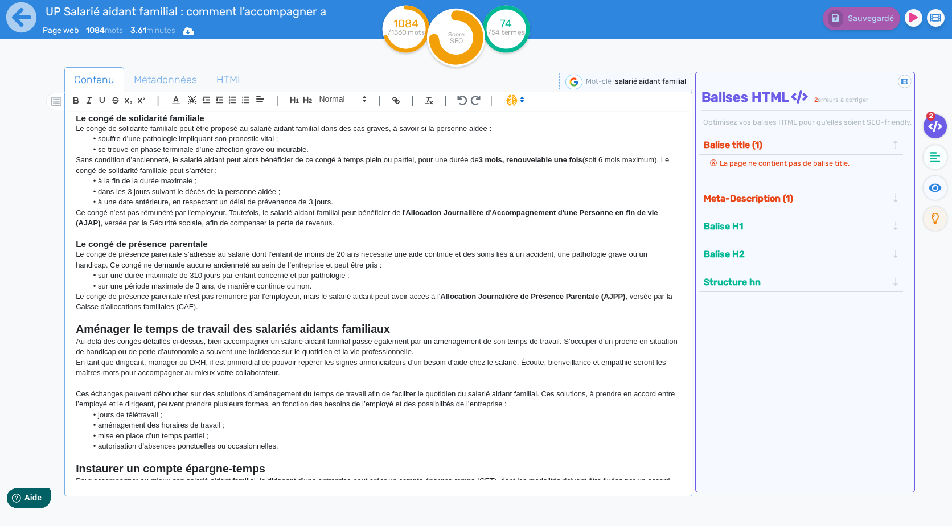
scroll to position [114, 0]
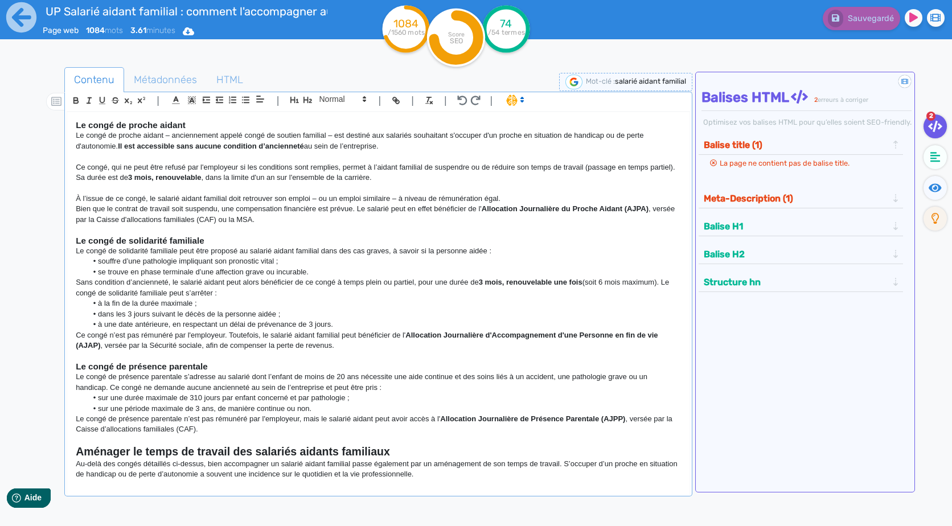
click at [274, 425] on p "Le congé de présence parentale n’est pas rémunéré par l'employeur, mais le sala…" at bounding box center [378, 424] width 605 height 21
click at [244, 436] on p at bounding box center [378, 440] width 605 height 10
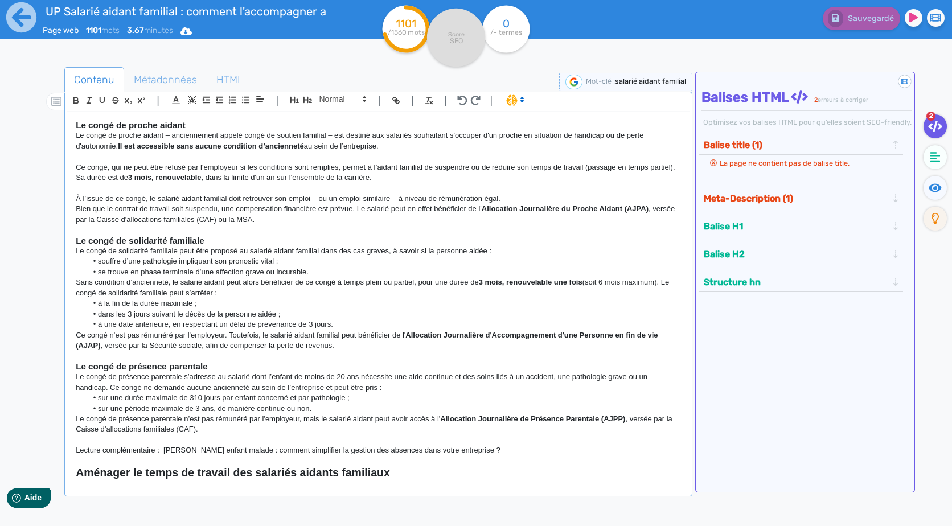
click at [533, 215] on p "Bien que le contrat de travail soit suspendu, une compensation financière est p…" at bounding box center [378, 214] width 605 height 21
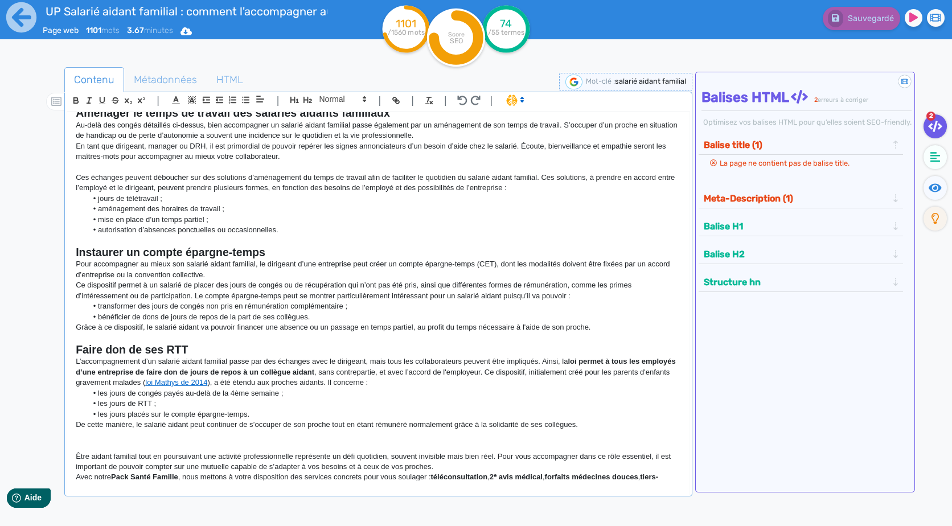
scroll to position [342, 0]
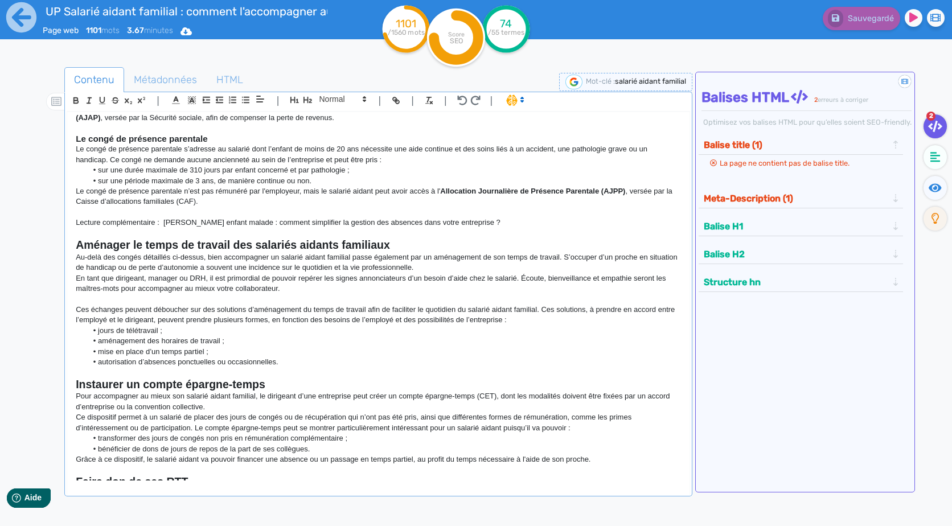
click at [325, 363] on li "autorisation d’absences ponctuelles ou occasionnelles." at bounding box center [384, 362] width 594 height 10
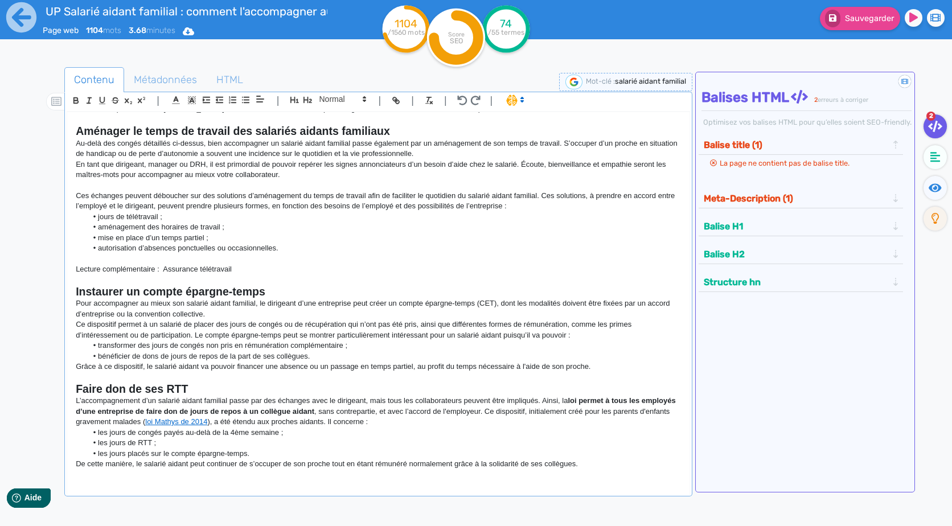
scroll to position [535, 0]
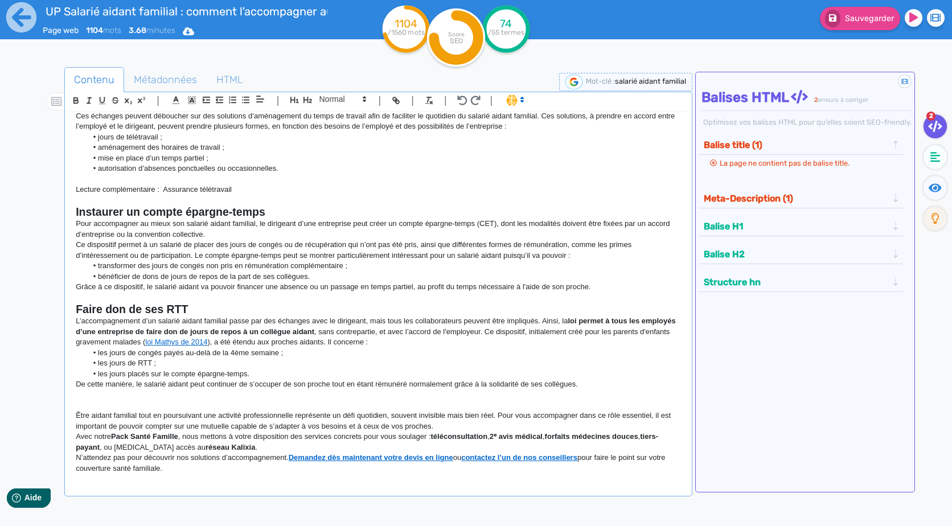
click at [608, 282] on p "Grâce à ce dispositif, le salarié aidant va pouvoir financer une absence ou un …" at bounding box center [378, 287] width 605 height 10
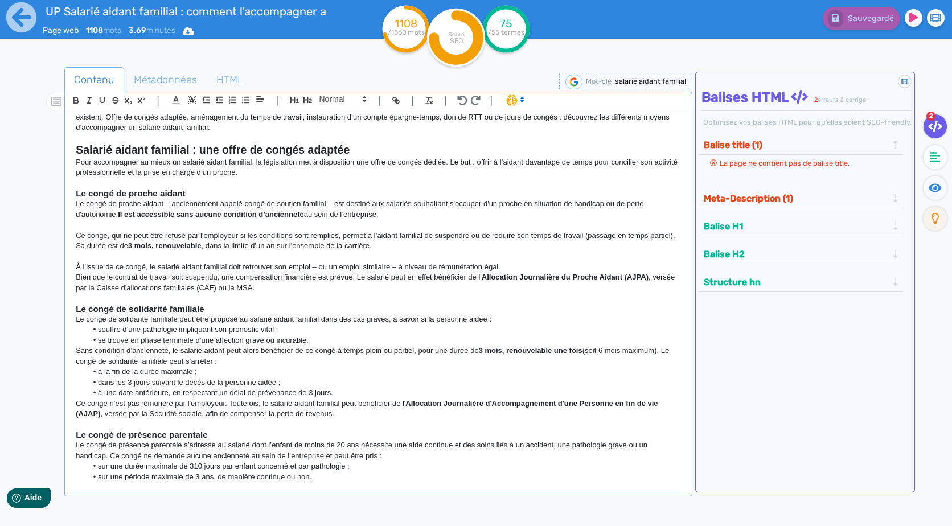
scroll to position [0, 0]
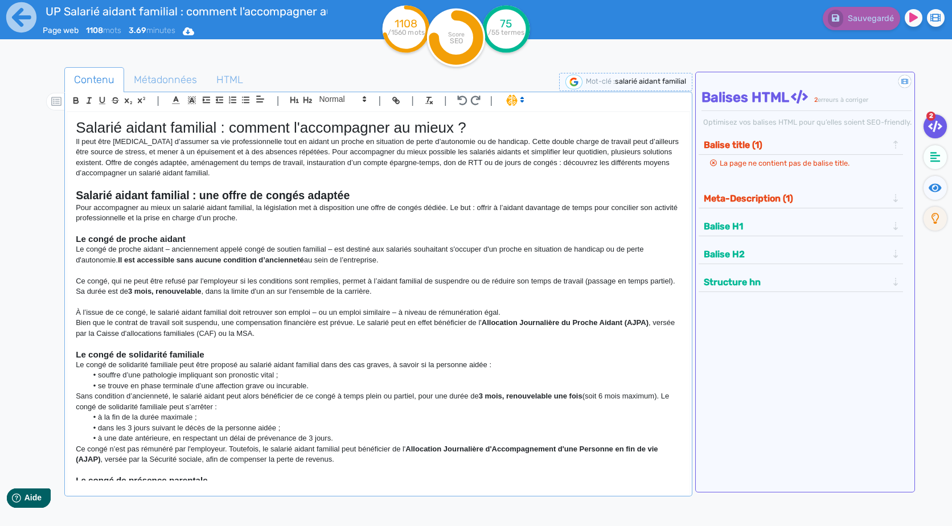
click at [254, 170] on p "Il peut être [MEDICAL_DATA] d’assumer sa vie professionnelle tout en aidant un …" at bounding box center [378, 158] width 605 height 42
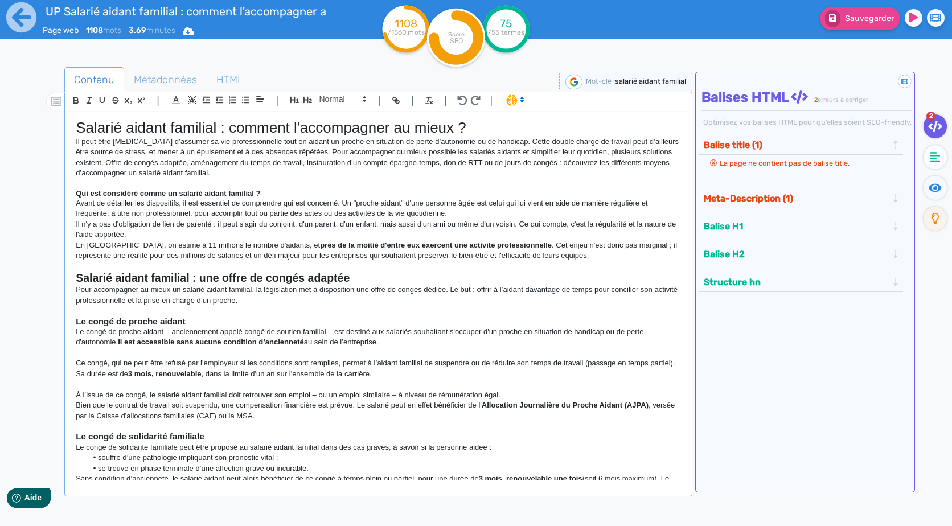
click at [251, 191] on strong "Qui est considéré comme un salarié aidant familial ?" at bounding box center [168, 193] width 185 height 9
click at [304, 99] on icon "button" at bounding box center [307, 100] width 9 height 6
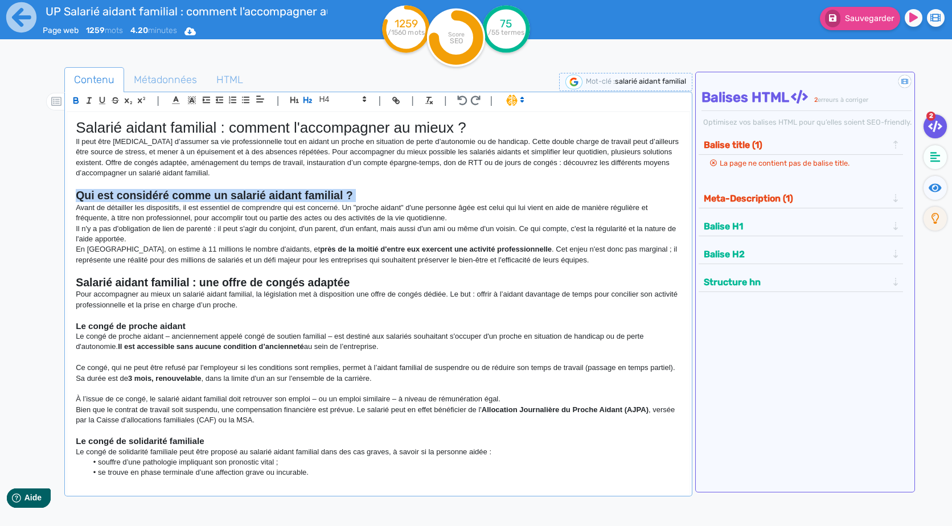
click at [386, 198] on h2 "Qui est considéré comme un salarié aidant familial ?" at bounding box center [378, 195] width 605 height 13
click at [206, 245] on p "En [GEOGRAPHIC_DATA], on estime à 11 millions le nombre d'aidants, et près de l…" at bounding box center [378, 254] width 605 height 21
click at [190, 239] on p "Il n'y a pas d'obligation de lien de parenté : il peut s'agir du conjoint, d'un…" at bounding box center [378, 234] width 605 height 21
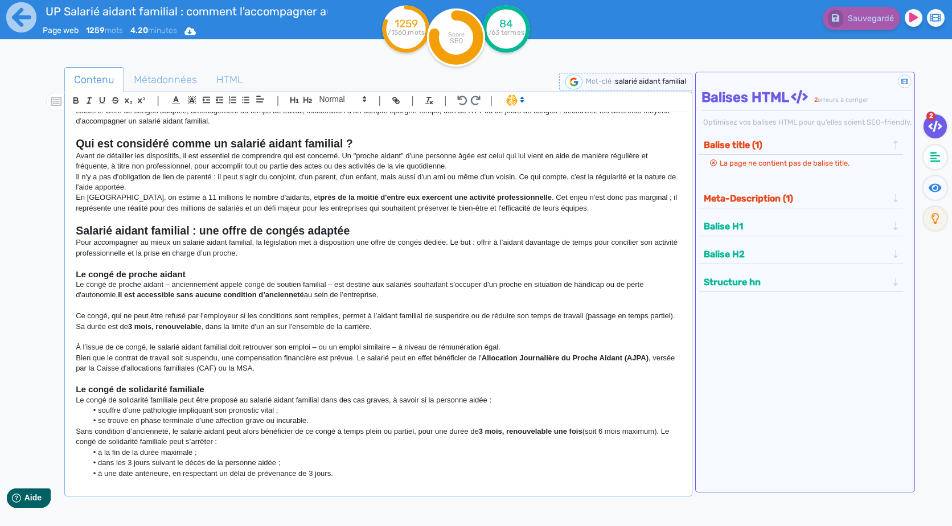
scroll to position [114, 0]
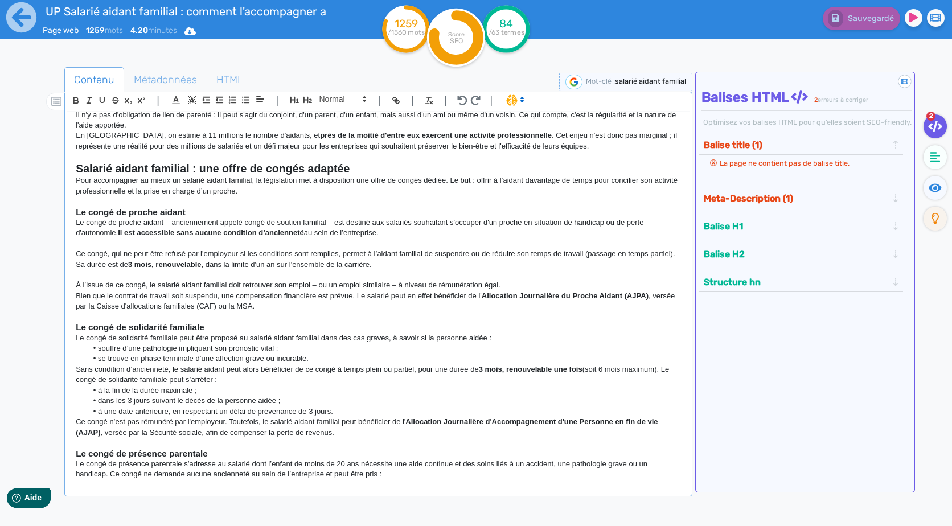
click at [411, 311] on p "Bien que le contrat de travail soit suspendu, une compensation financière est p…" at bounding box center [378, 301] width 605 height 21
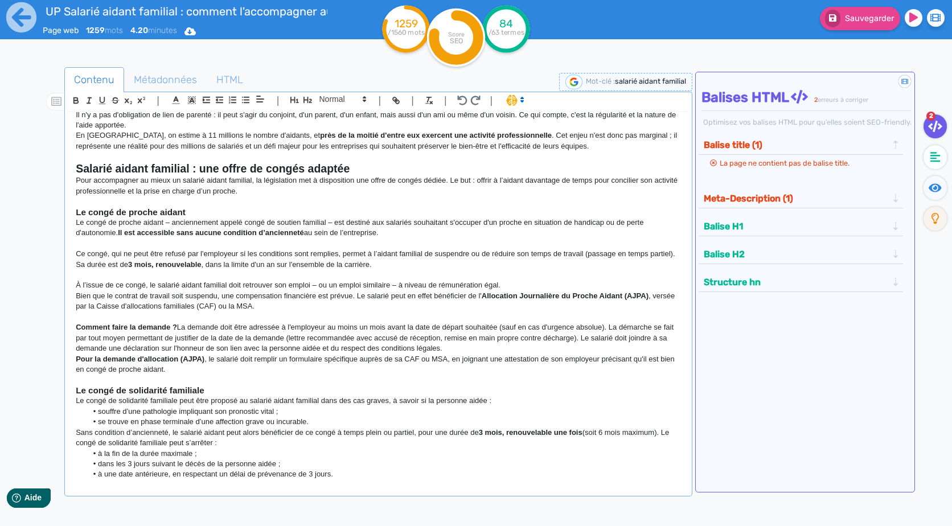
click at [182, 327] on p "Comment faire la demande ? La demande doit être adressée à l'employeur au moins…" at bounding box center [378, 337] width 605 height 31
click at [177, 327] on p "Comment faire la demande ? La demande doit être adressée à l'employeur au moins…" at bounding box center [378, 337] width 605 height 31
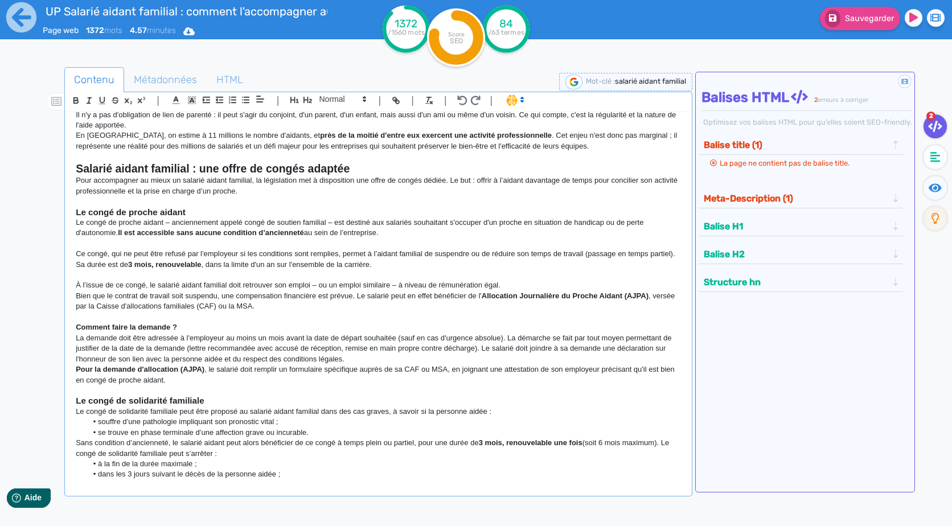
click at [159, 331] on strong "Comment faire la demande ?" at bounding box center [126, 327] width 101 height 9
click at [330, 97] on span at bounding box center [342, 99] width 56 height 14
click at [329, 133] on span at bounding box center [342, 138] width 46 height 18
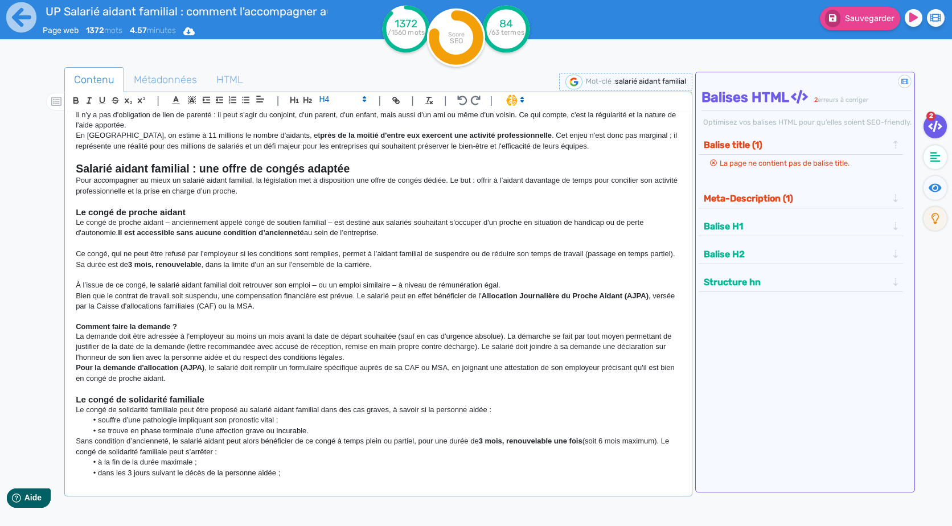
click at [372, 355] on p "La demande doit être adressée à l'employeur au moins un mois avant la date de d…" at bounding box center [378, 346] width 605 height 31
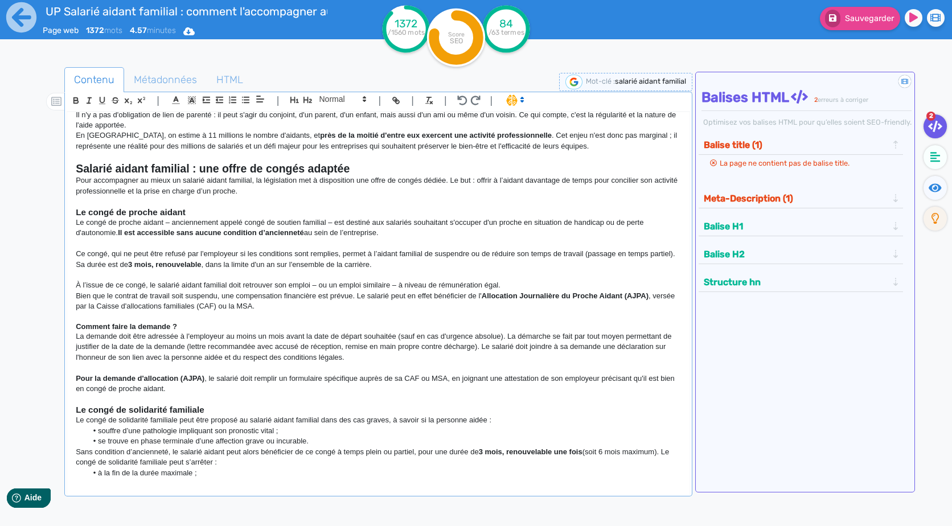
click at [306, 387] on p "Pour la demande d'allocation (AJPA) , le salarié doit remplir un formulaire spé…" at bounding box center [378, 384] width 605 height 21
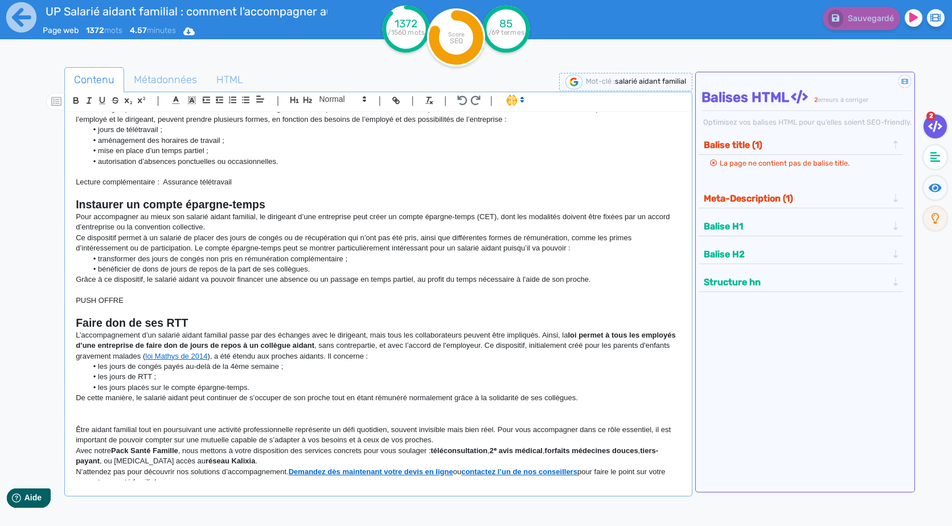
scroll to position [726, 0]
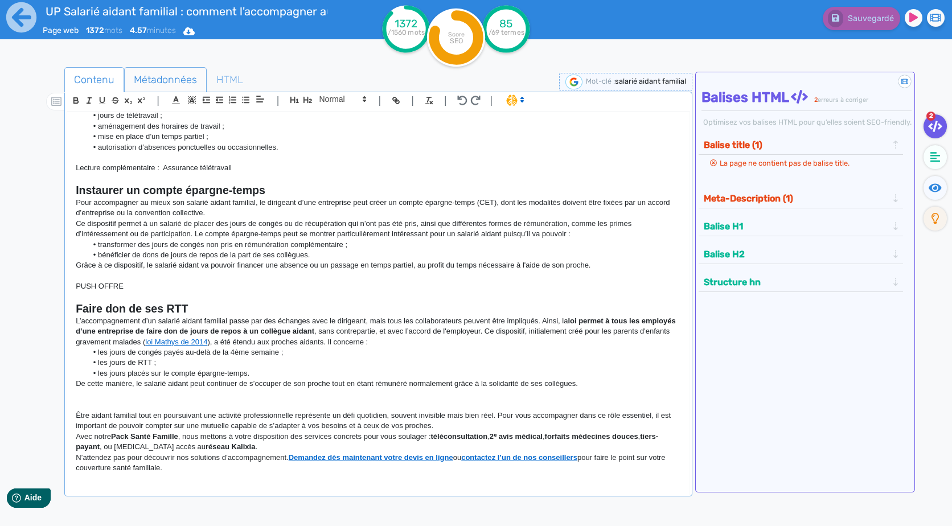
click at [162, 73] on span "Métadonnées" at bounding box center [165, 79] width 81 height 31
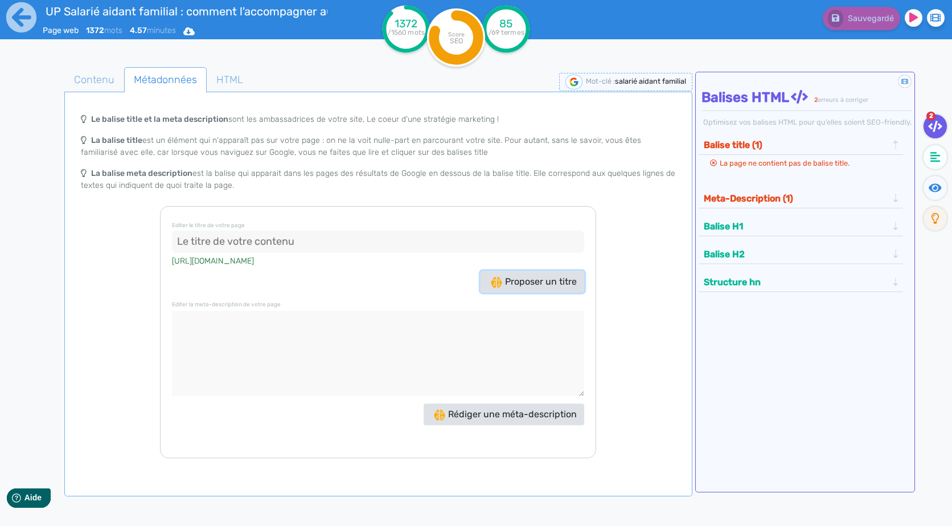
click at [551, 277] on span "Proposer un titre" at bounding box center [534, 281] width 86 height 11
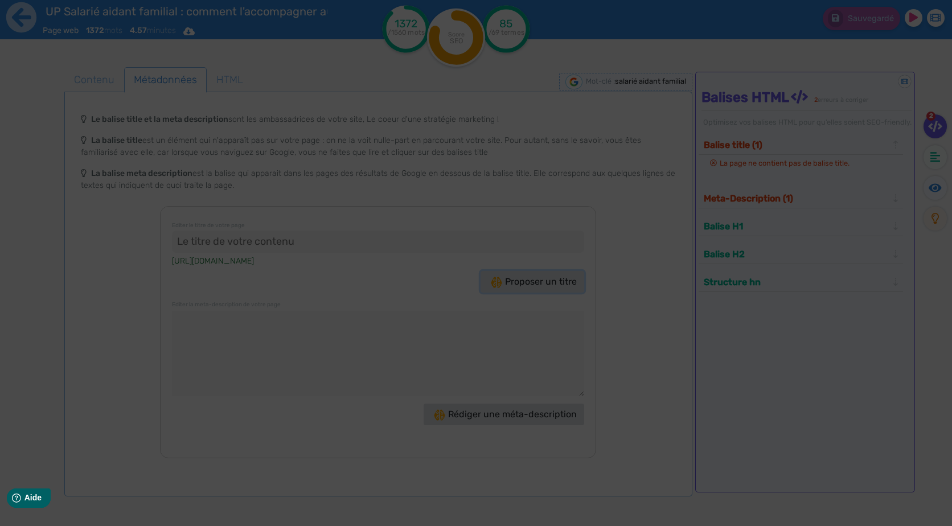
type input ""Salarié aidant familial : Optimisez votre quotidien !""
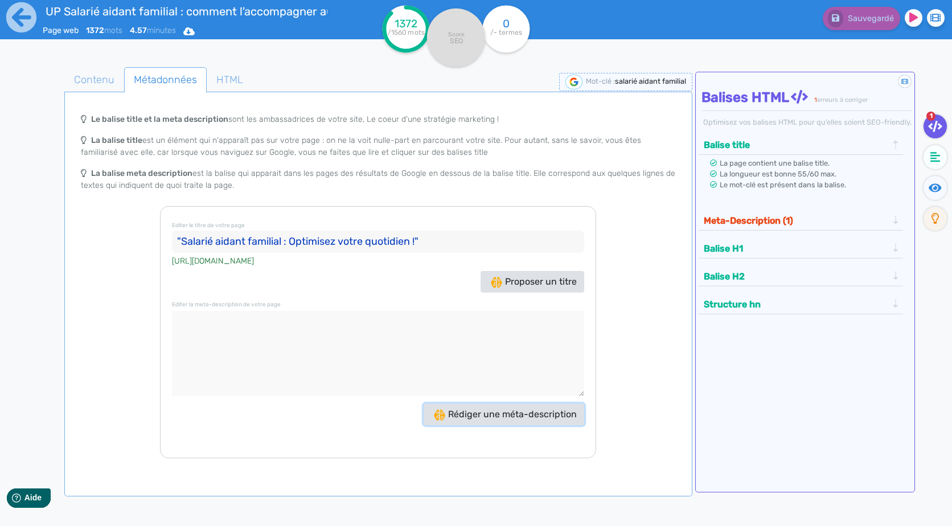
click at [502, 417] on span "Rédiger une méta-description" at bounding box center [505, 414] width 143 height 11
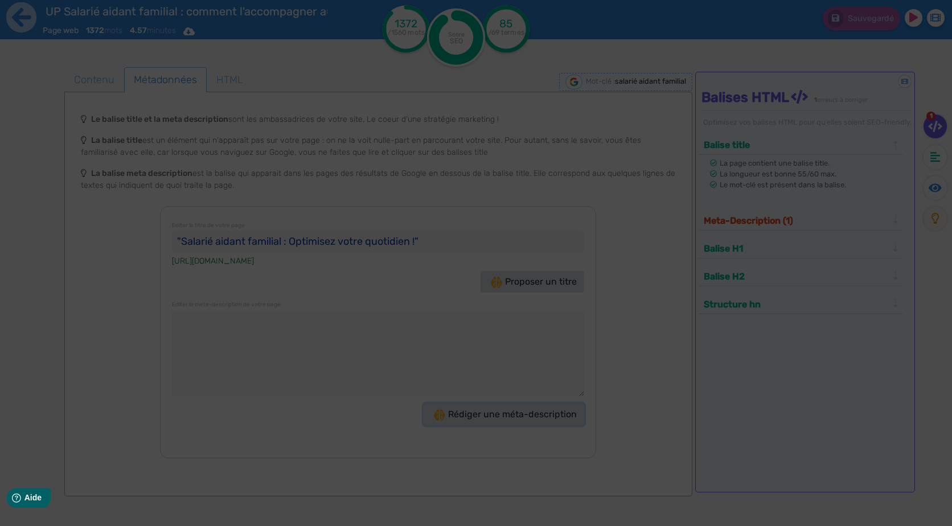
type textarea "Découvrez comment soutenir efficacement un salarié aidant familial avec des sol…"
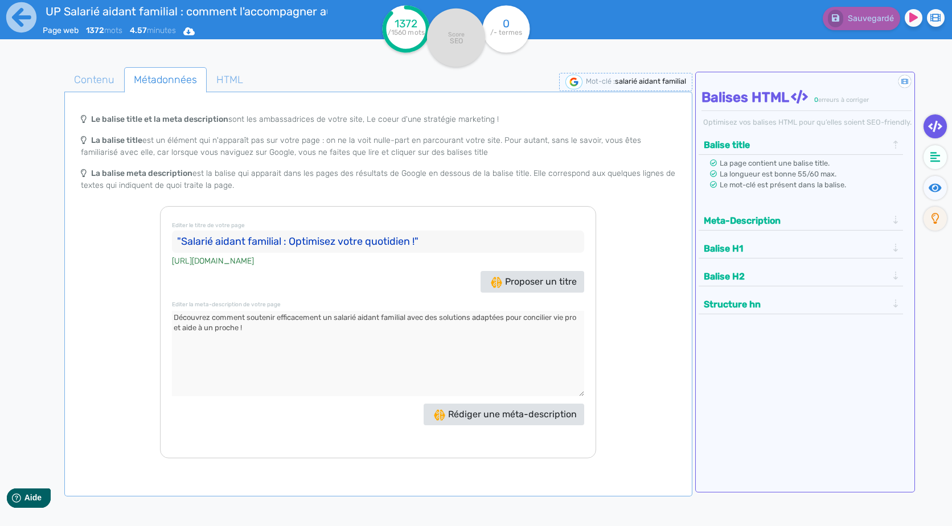
click at [460, 237] on input ""Salarié aidant familial : Optimisez votre quotidien !"" at bounding box center [378, 242] width 412 height 23
click at [185, 240] on input ""Salarié aidant familial : Optimisez votre quotidien !" at bounding box center [378, 242] width 412 height 23
click at [183, 243] on input ""Salarié aidant familial : Optimisez votre quotidien !" at bounding box center [378, 242] width 412 height 23
click at [182, 246] on input ""Salarié aidant familial : Optimisez votre quotidien !" at bounding box center [378, 242] width 412 height 23
type input "Salarié aidant familial : Optimisez votre quotidien !"
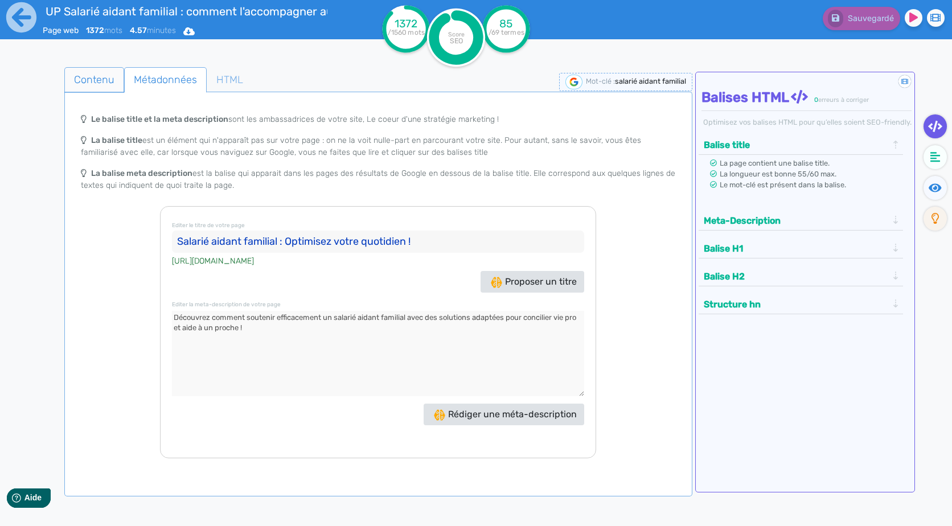
click at [105, 76] on span "Contenu" at bounding box center [94, 79] width 59 height 31
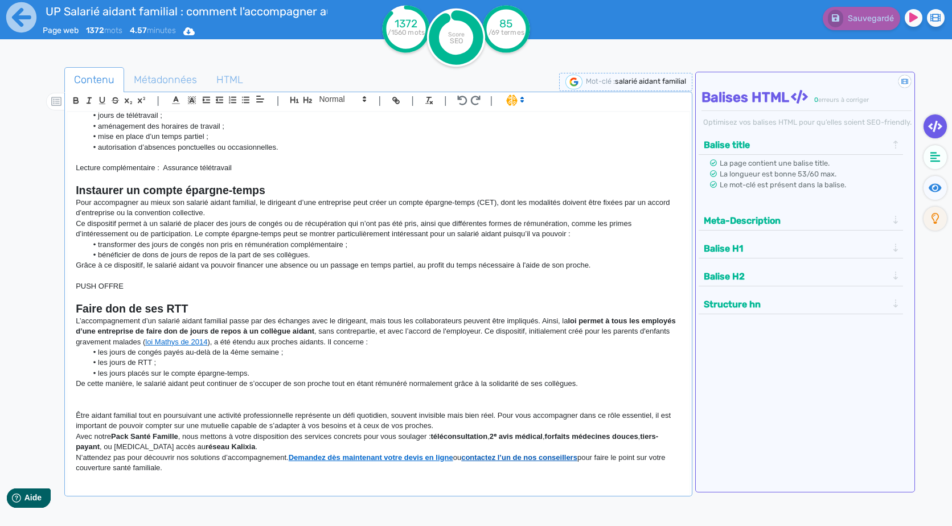
click at [491, 461] on strong "contactez l’un de nos conseillers" at bounding box center [519, 457] width 116 height 9
click at [556, 480] on link at bounding box center [535, 478] width 42 height 9
paste input "[DOMAIN_NAME][URL]"
type input "[URL][DOMAIN_NAME]"
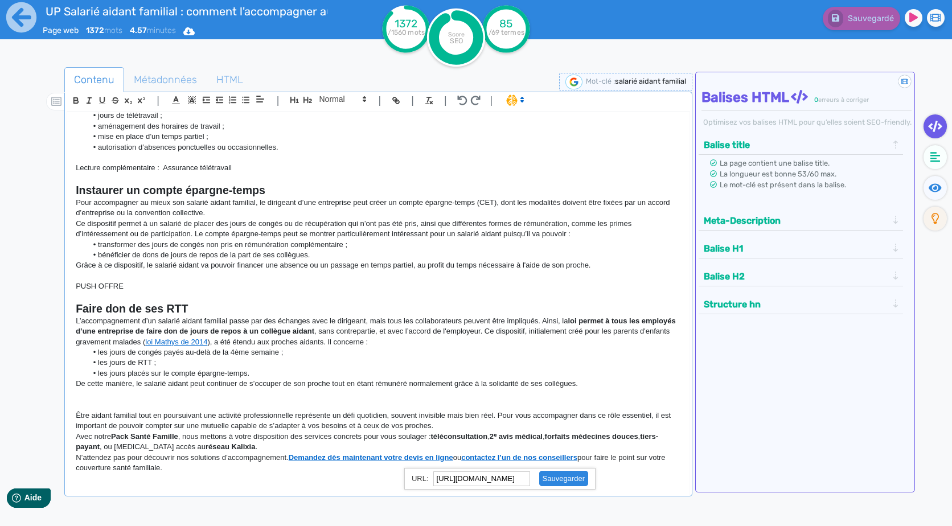
scroll to position [0, 0]
click at [564, 478] on link at bounding box center [559, 478] width 58 height 9
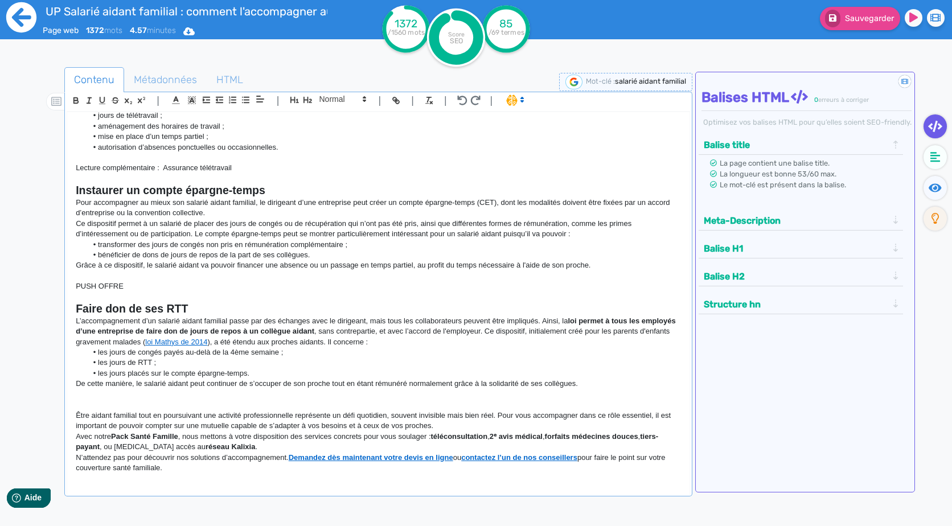
click at [13, 27] on icon at bounding box center [21, 17] width 30 height 30
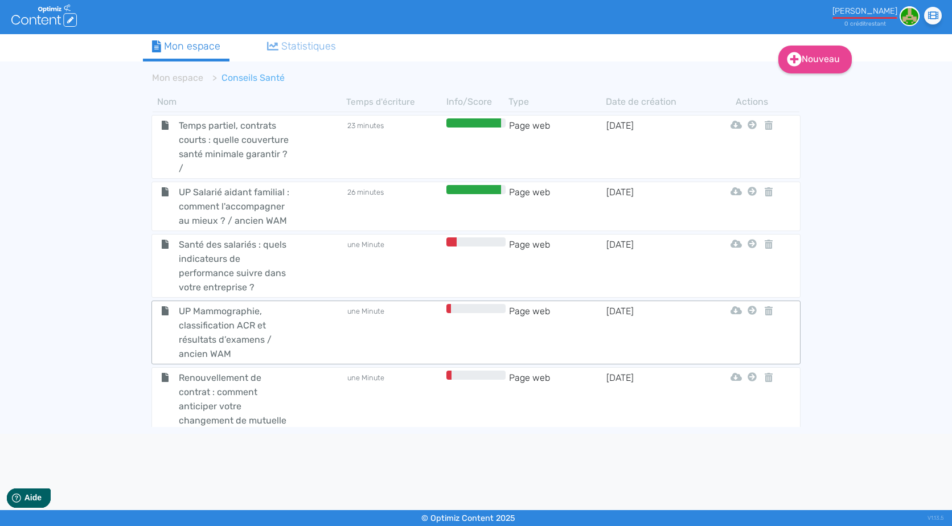
scroll to position [3553, 0]
